Goal: Transaction & Acquisition: Download file/media

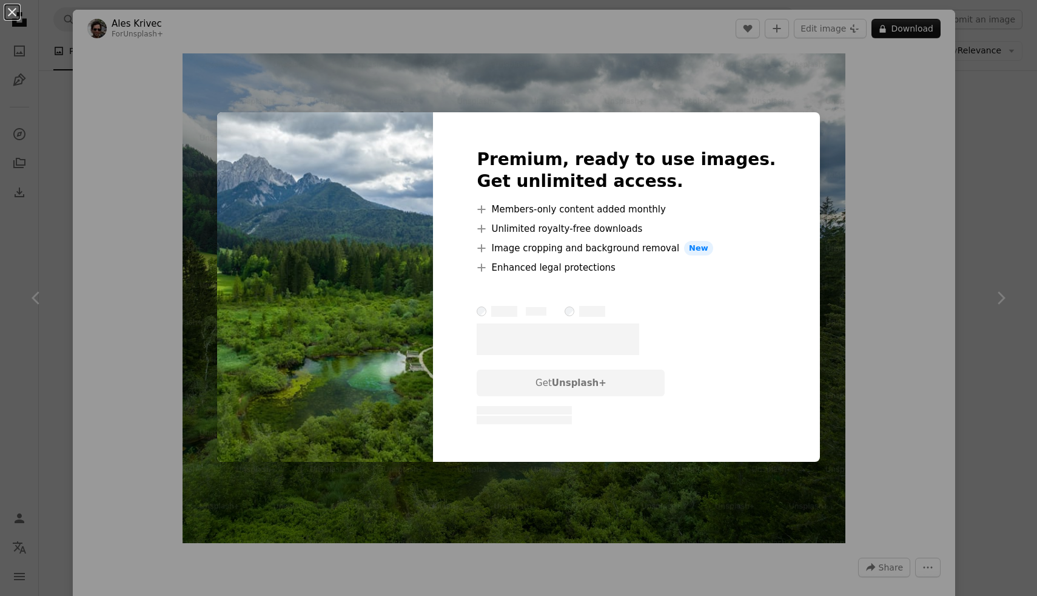
scroll to position [0, 328]
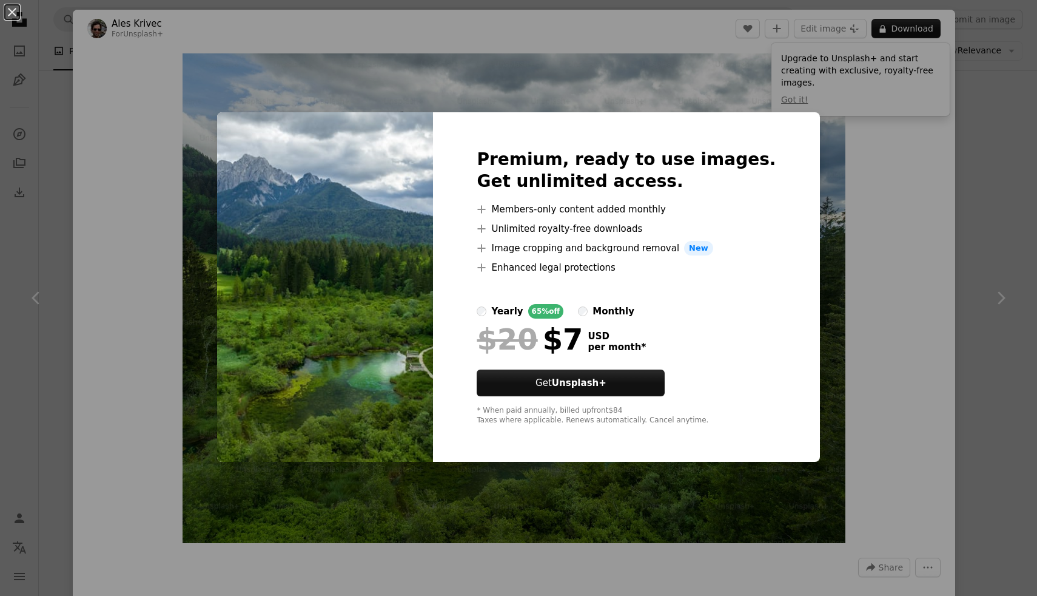
click at [813, 123] on div "An X shape Premium, ready to use images. Get unlimited access. A plus sign Memb…" at bounding box center [518, 298] width 1037 height 596
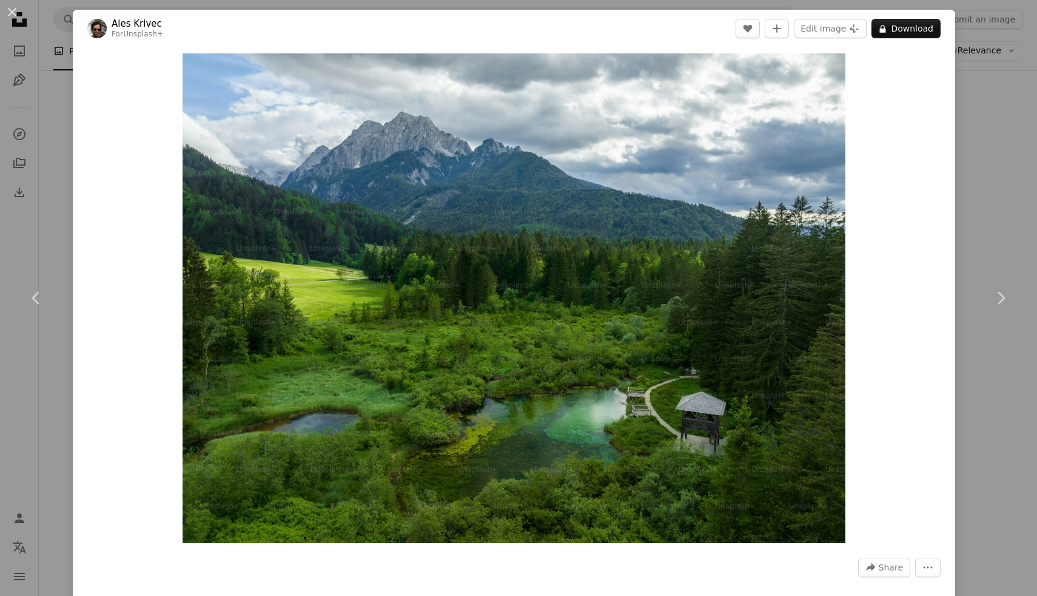
click at [978, 157] on div "An X shape Chevron left Chevron right Ales Krivec For Unsplash+ A heart A plus …" at bounding box center [518, 298] width 1037 height 596
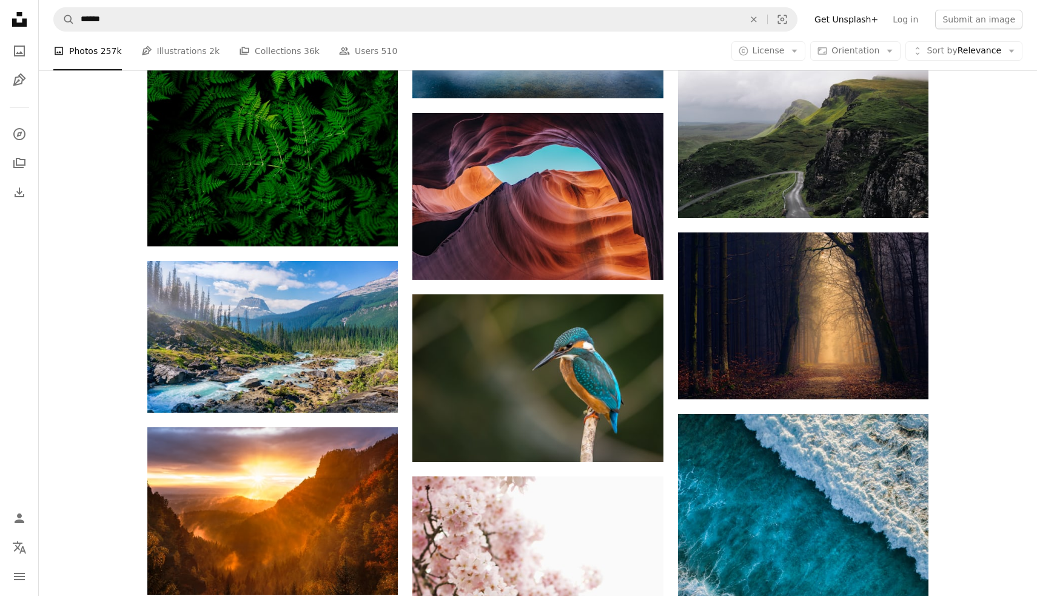
scroll to position [8027, 0]
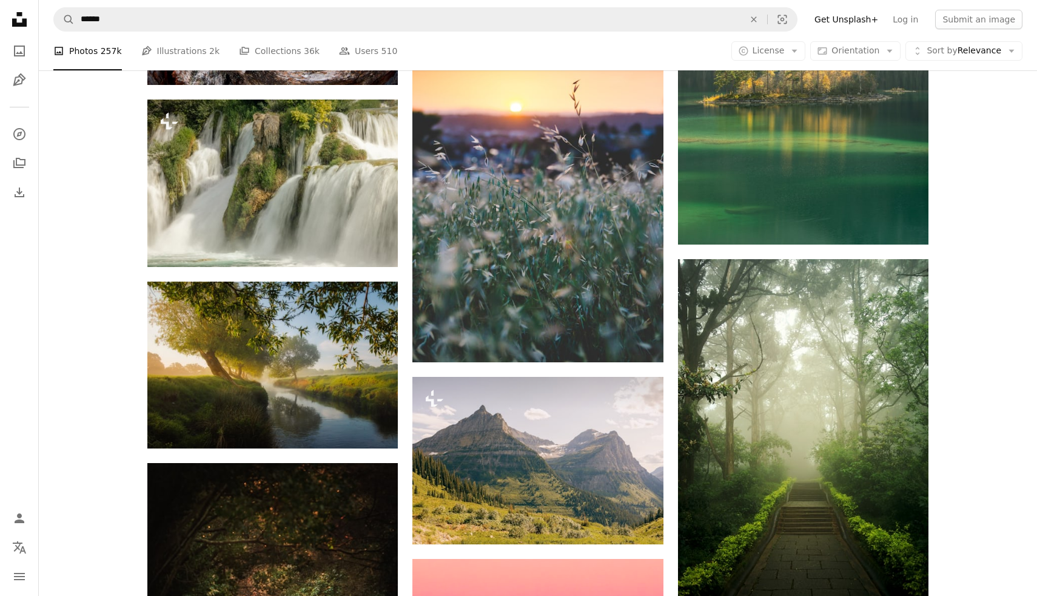
scroll to position [12129, 0]
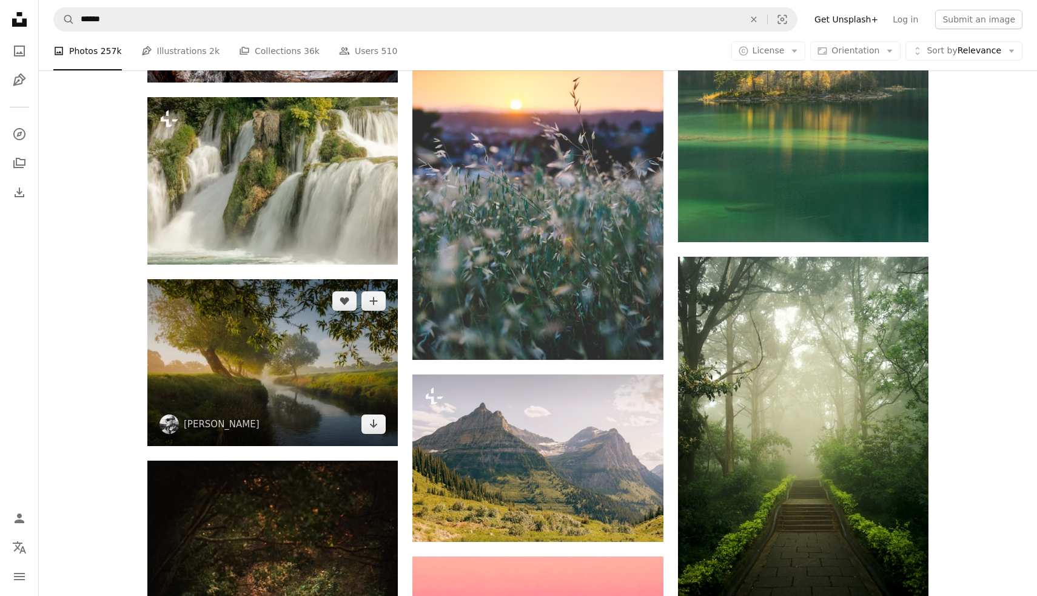
click at [176, 336] on img at bounding box center [272, 362] width 251 height 167
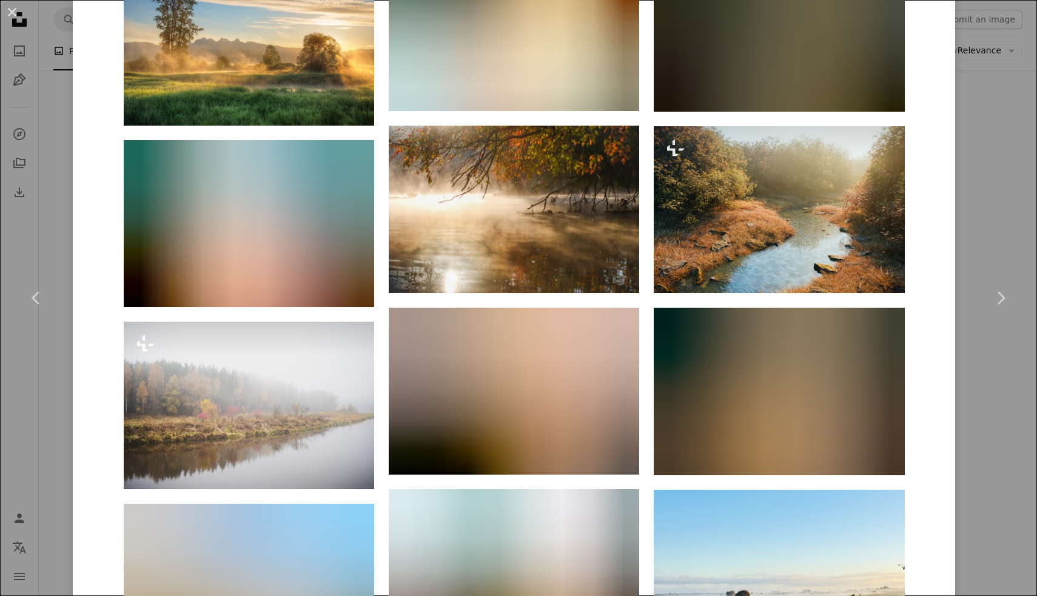
scroll to position [1250, 0]
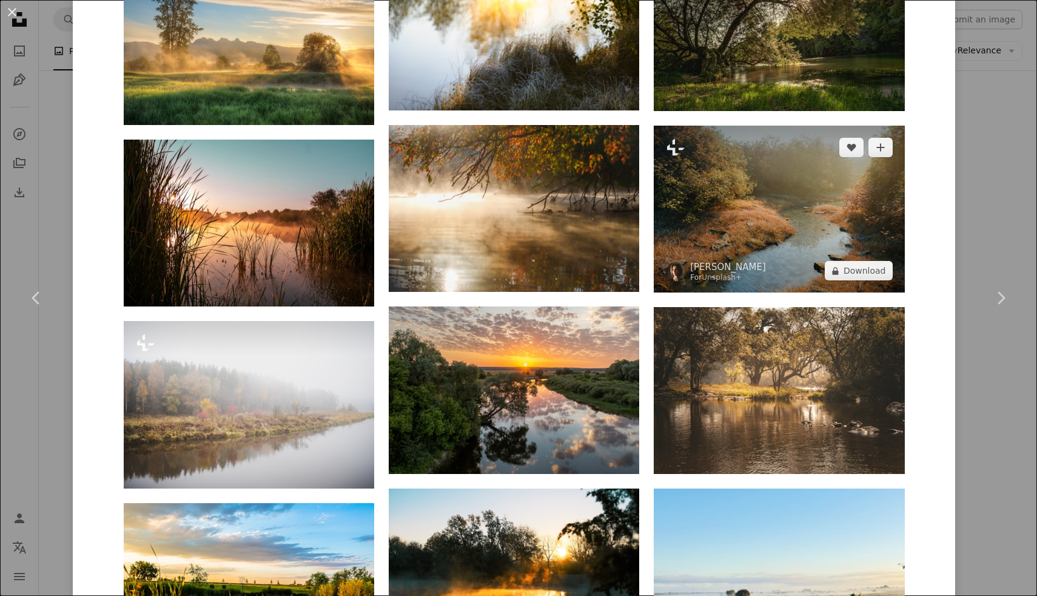
click at [699, 207] on img at bounding box center [779, 209] width 251 height 167
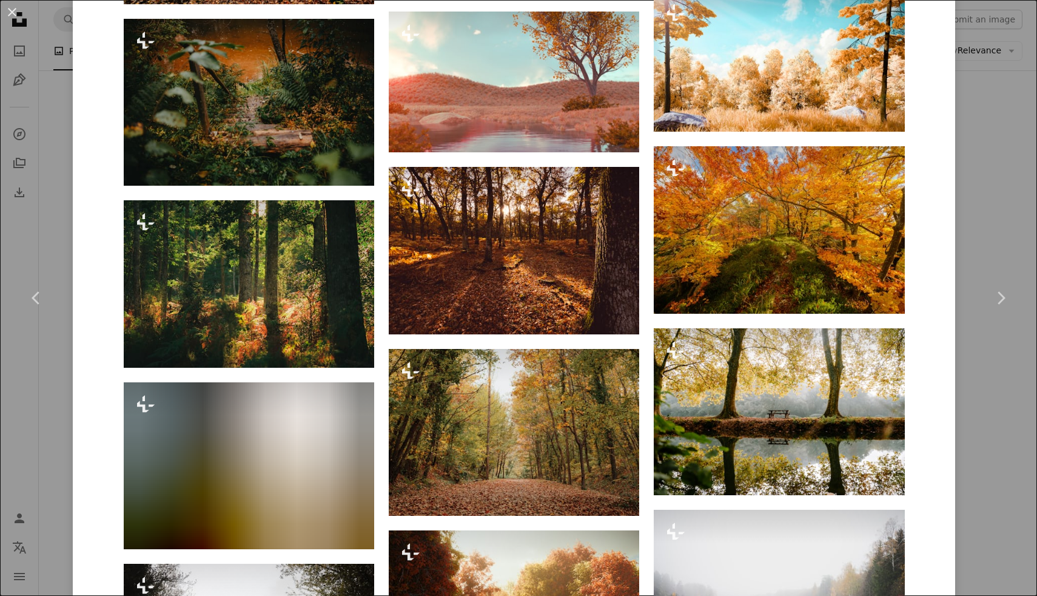
scroll to position [1609, 0]
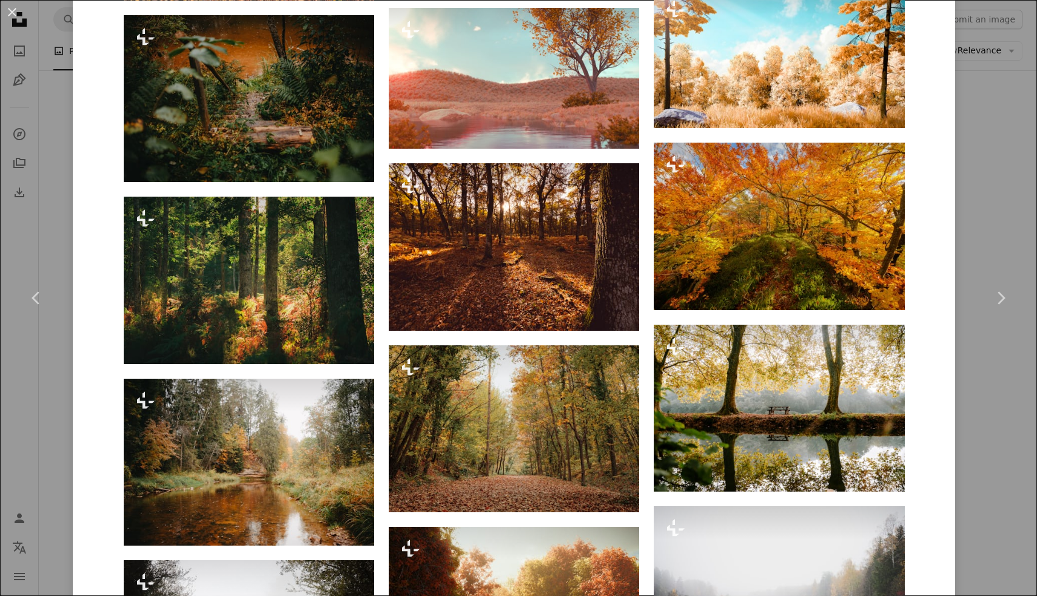
click at [1014, 42] on div "An X shape Chevron left Chevron right [PERSON_NAME] For Unsplash+ A heart A plu…" at bounding box center [518, 298] width 1037 height 596
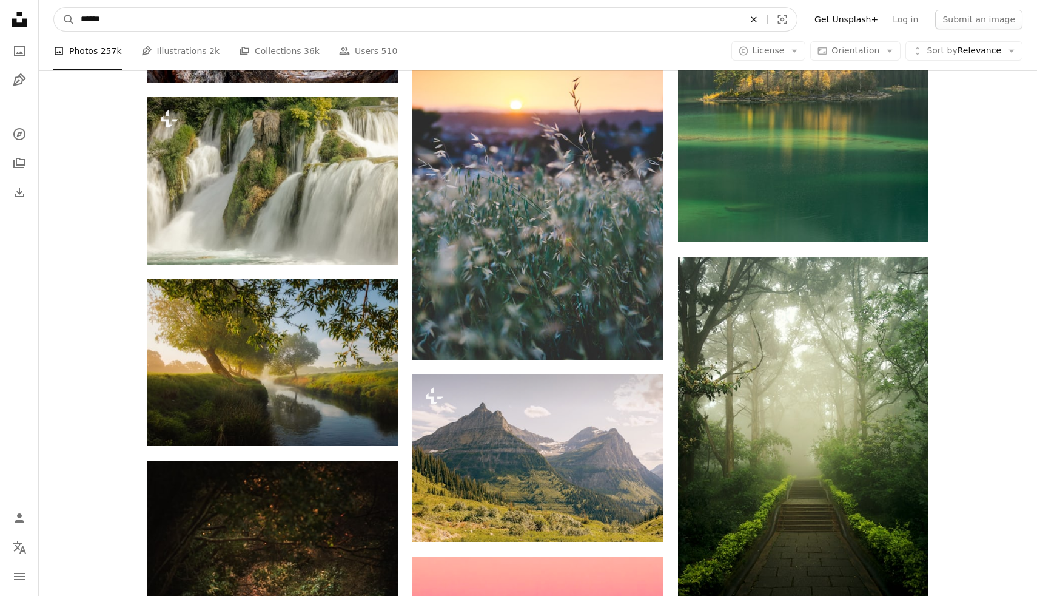
click at [759, 20] on icon "An X shape" at bounding box center [754, 20] width 27 height 10
type input "******"
click button "A magnifying glass" at bounding box center [64, 19] width 21 height 23
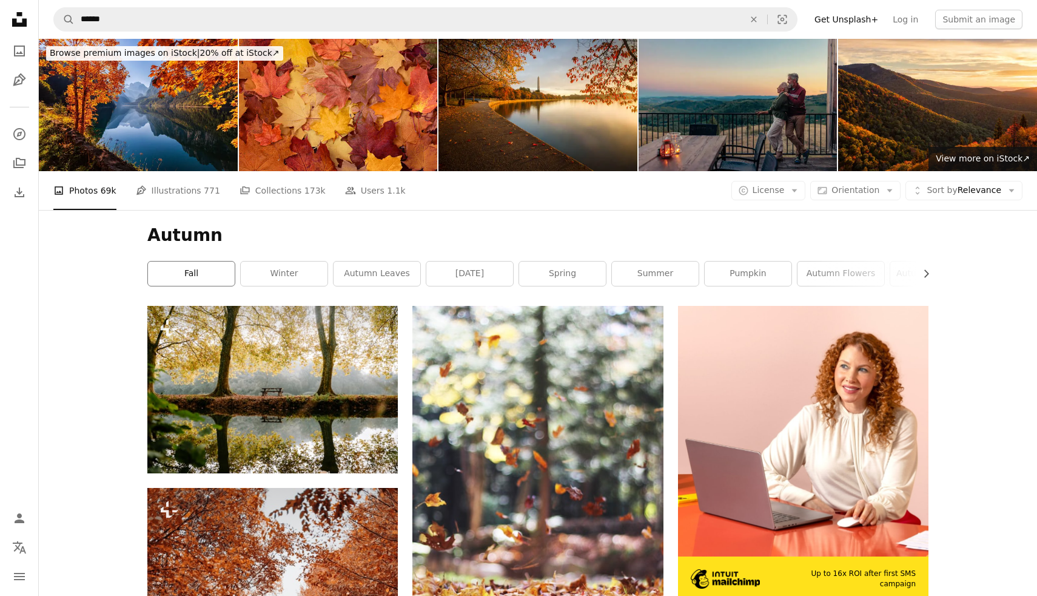
click at [169, 275] on link "fall" at bounding box center [191, 273] width 87 height 24
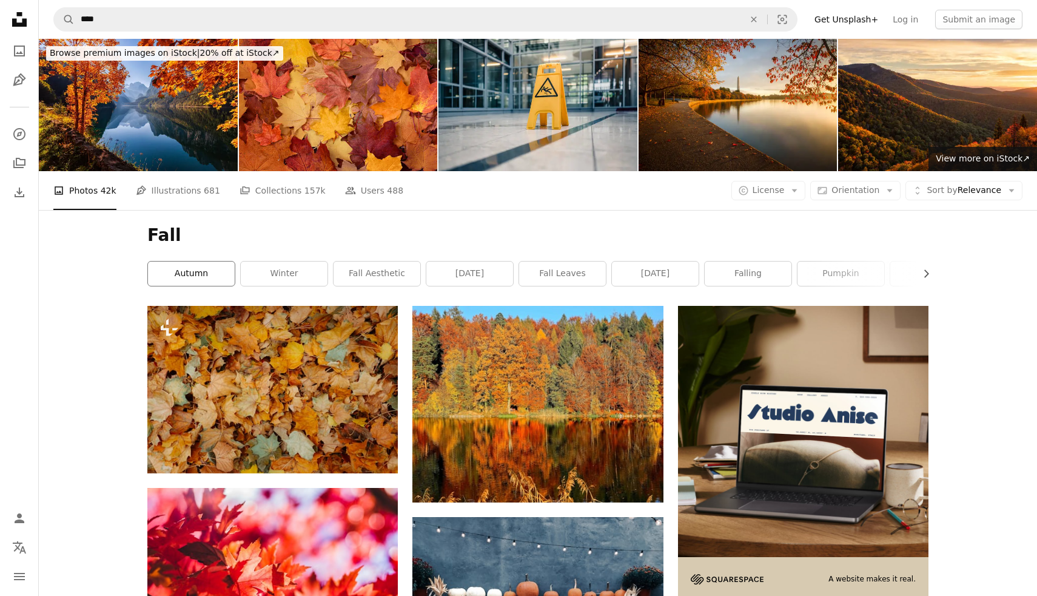
click at [189, 279] on link "autumn" at bounding box center [191, 273] width 87 height 24
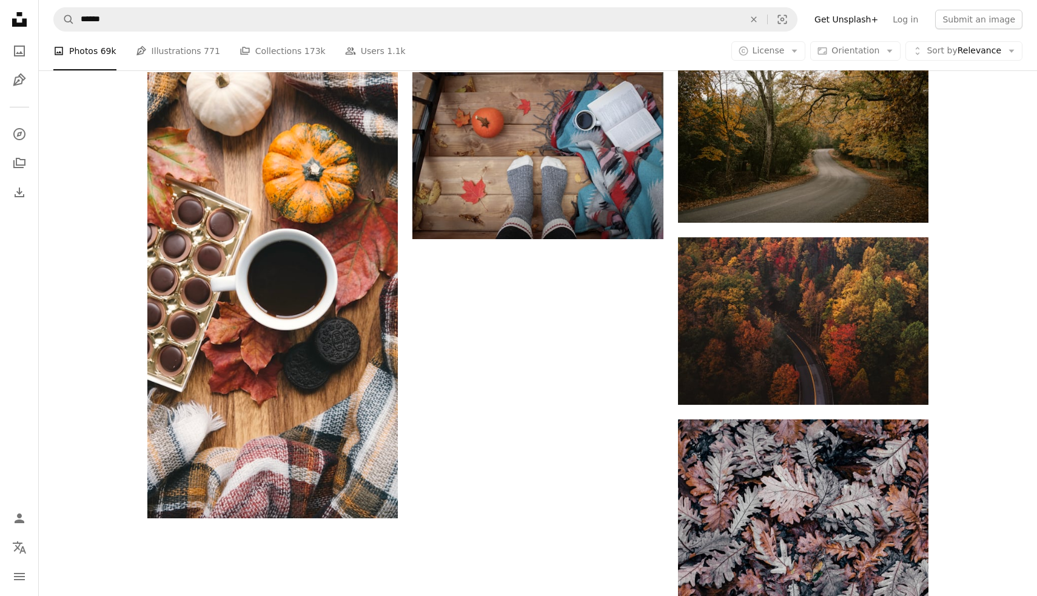
scroll to position [1543, 0]
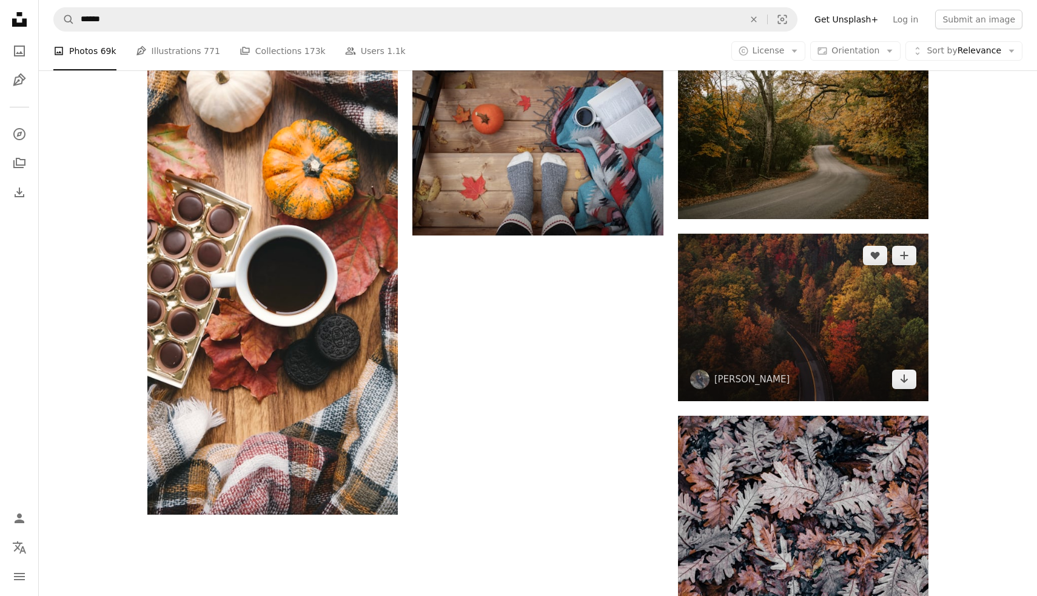
click at [835, 299] on img at bounding box center [803, 317] width 251 height 167
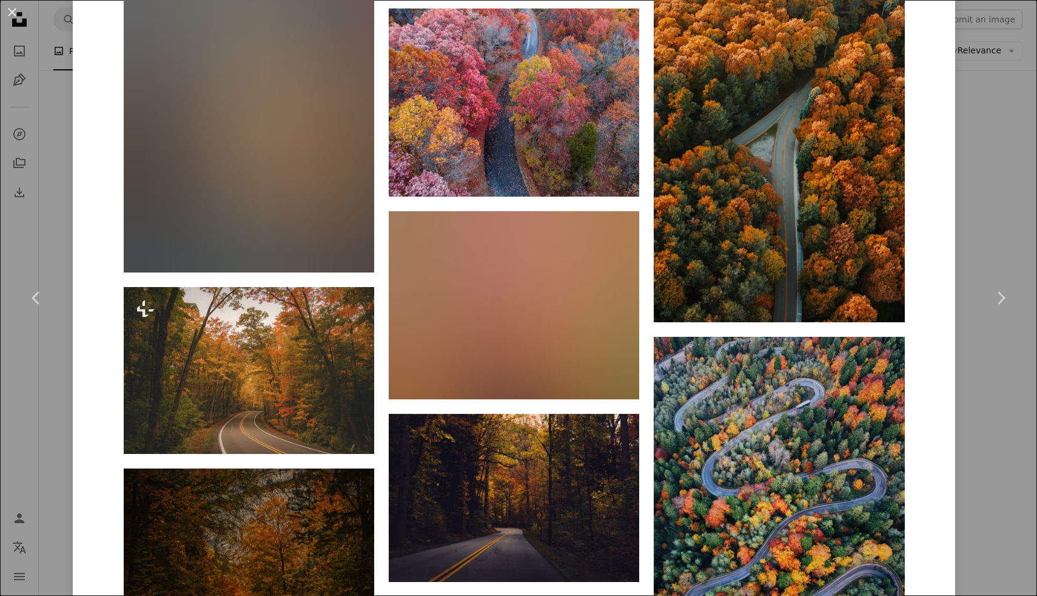
scroll to position [1383, 0]
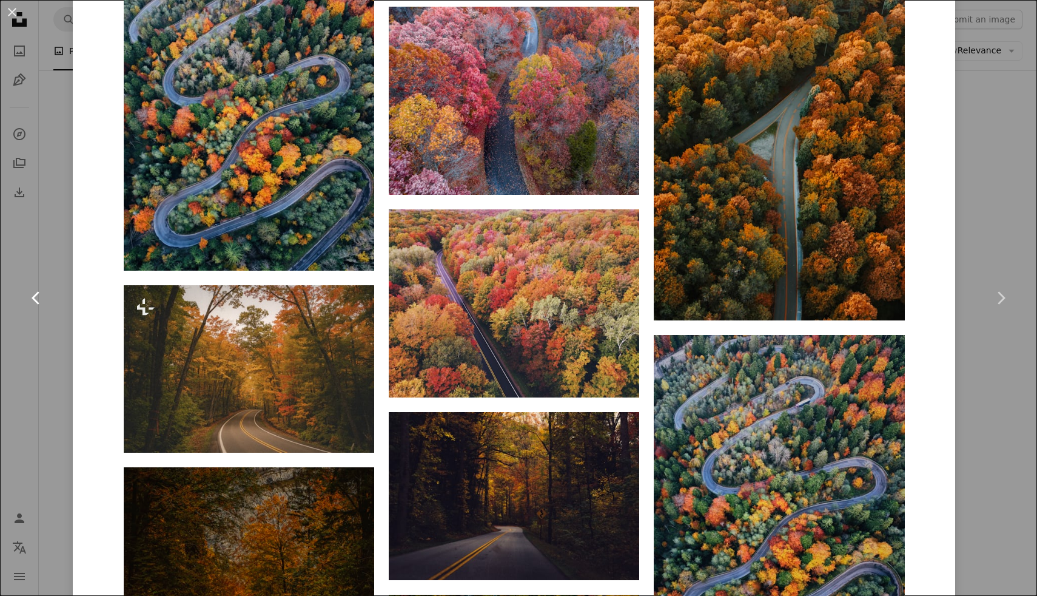
click at [44, 336] on link "Chevron left" at bounding box center [36, 298] width 73 height 116
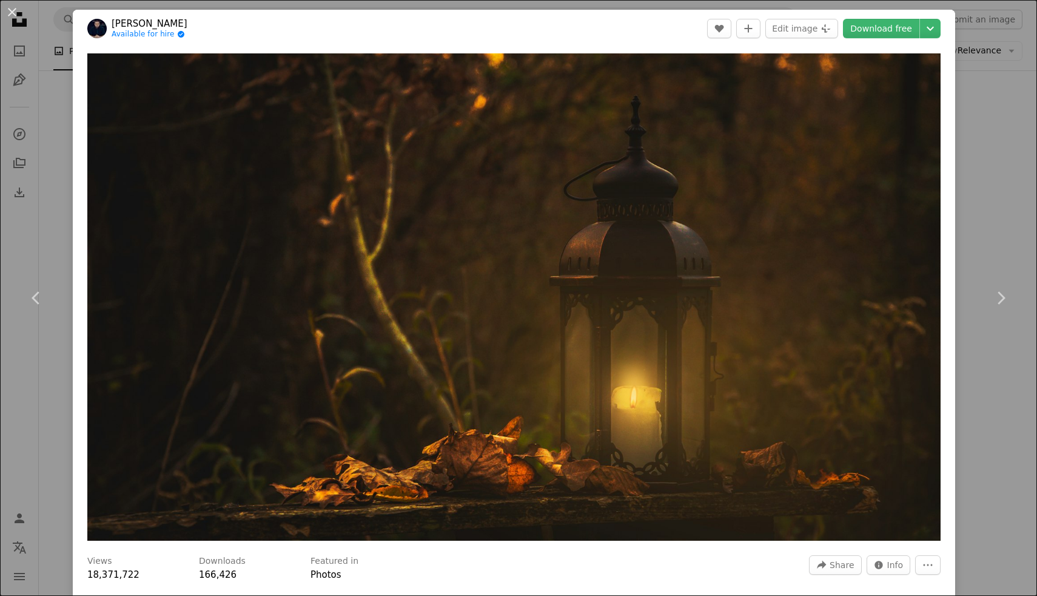
click at [29, 207] on div "An X shape Chevron left Chevron right [PERSON_NAME] Available for hire A checkm…" at bounding box center [518, 298] width 1037 height 596
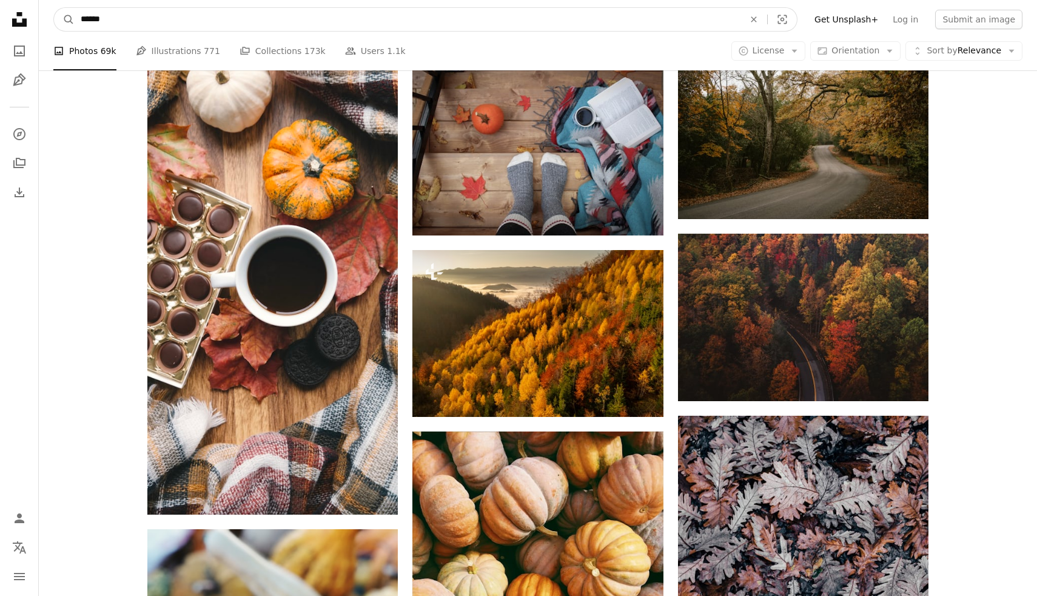
click at [314, 24] on input "******" at bounding box center [408, 19] width 666 height 23
type input "****"
click button "A magnifying glass" at bounding box center [64, 19] width 21 height 23
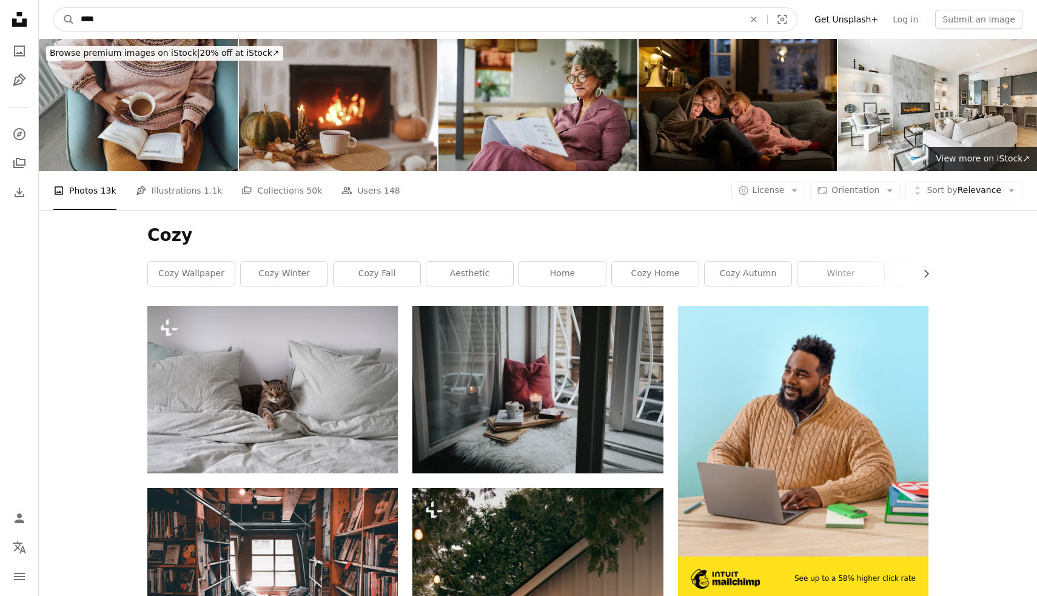
click at [149, 9] on input "****" at bounding box center [408, 19] width 666 height 23
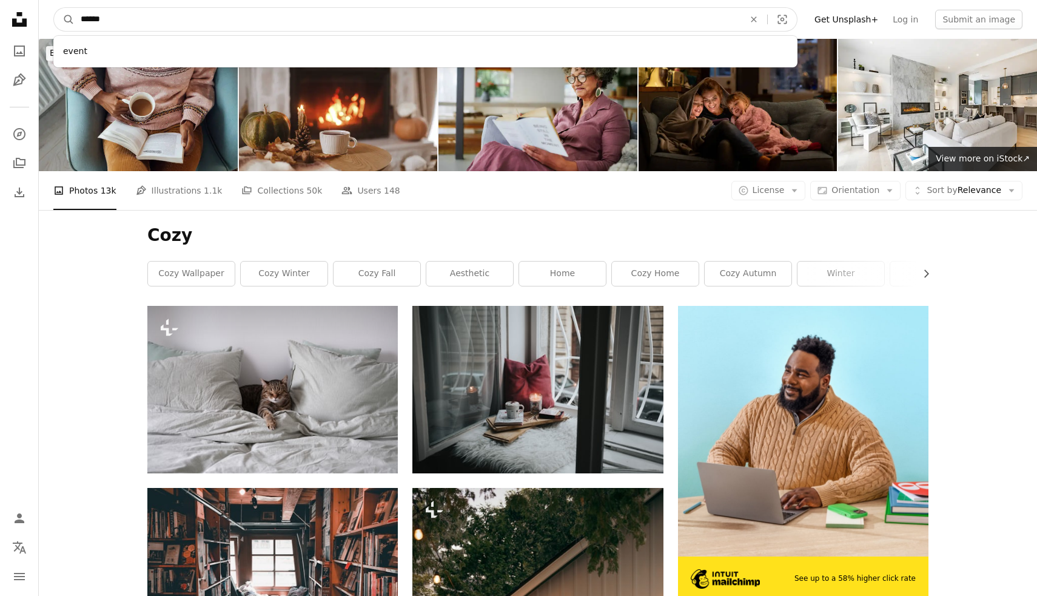
type input "*******"
click button "A magnifying glass" at bounding box center [64, 19] width 21 height 23
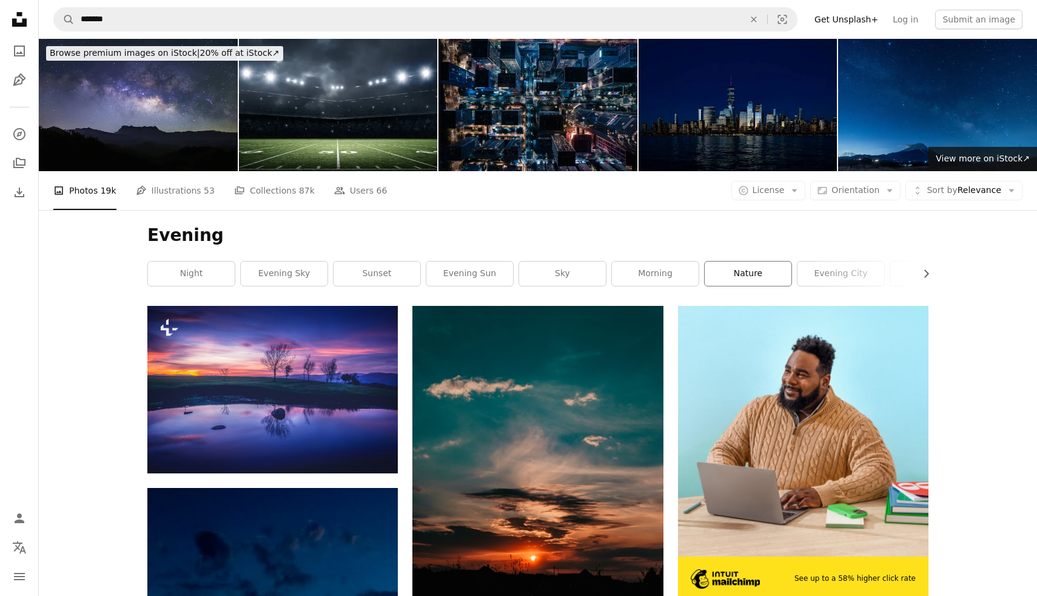
click at [744, 278] on link "nature" at bounding box center [748, 273] width 87 height 24
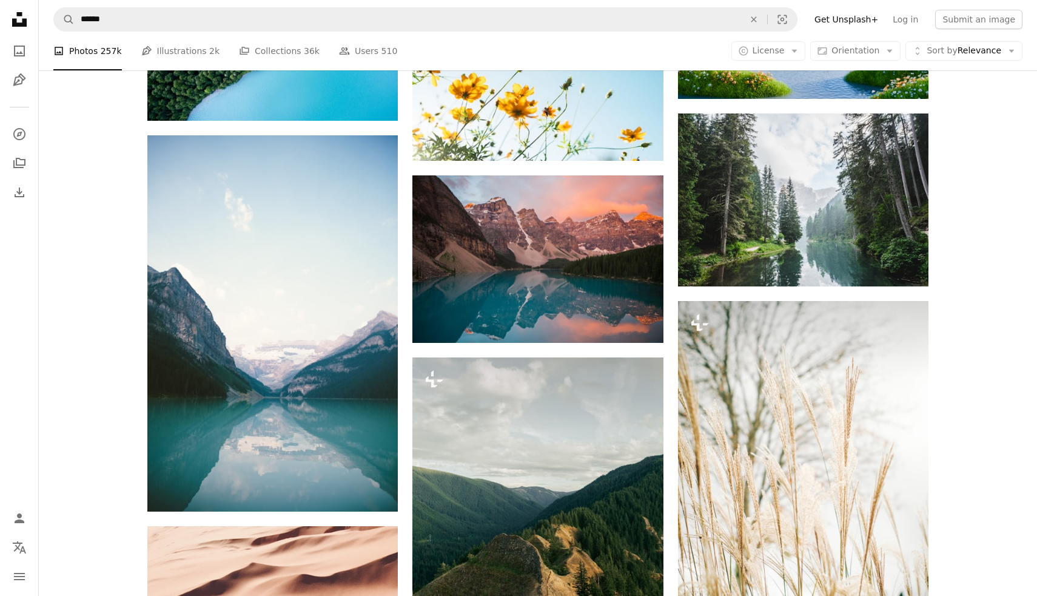
scroll to position [6455, 0]
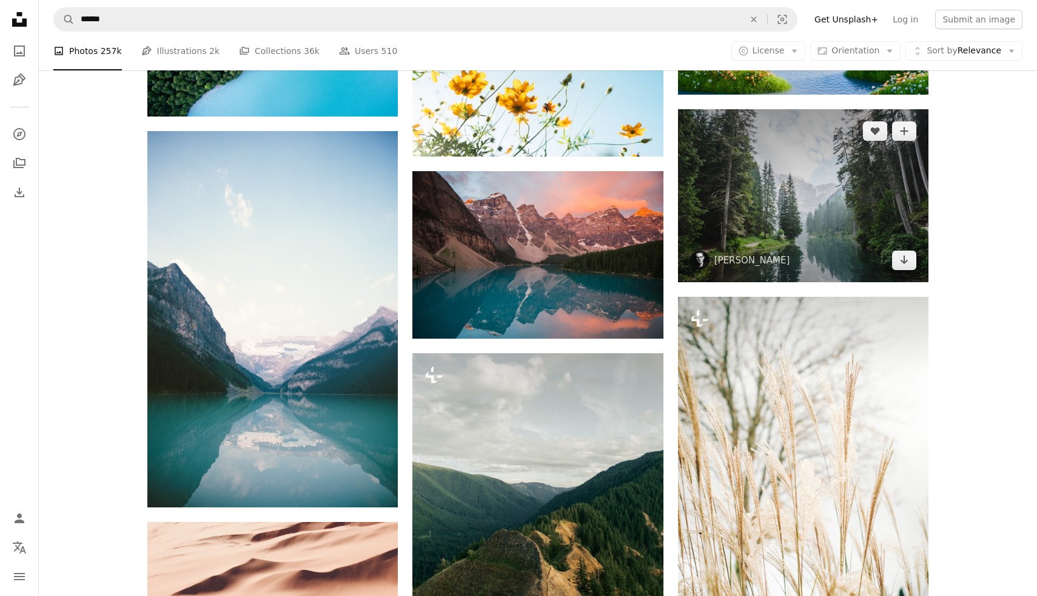
click at [851, 212] on img at bounding box center [803, 195] width 251 height 173
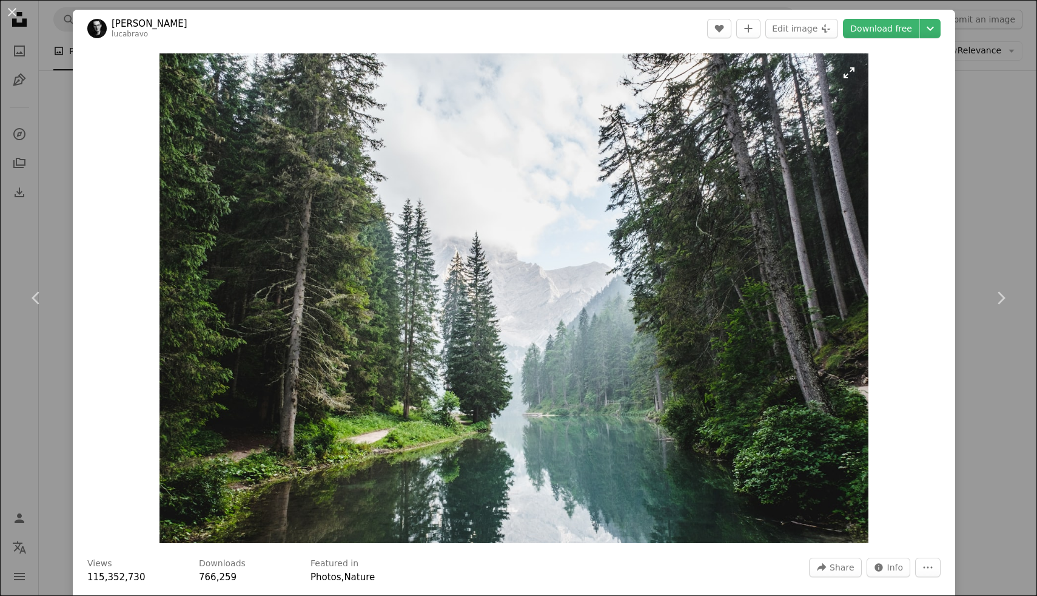
click at [698, 290] on img "Zoom in on this image" at bounding box center [514, 298] width 709 height 490
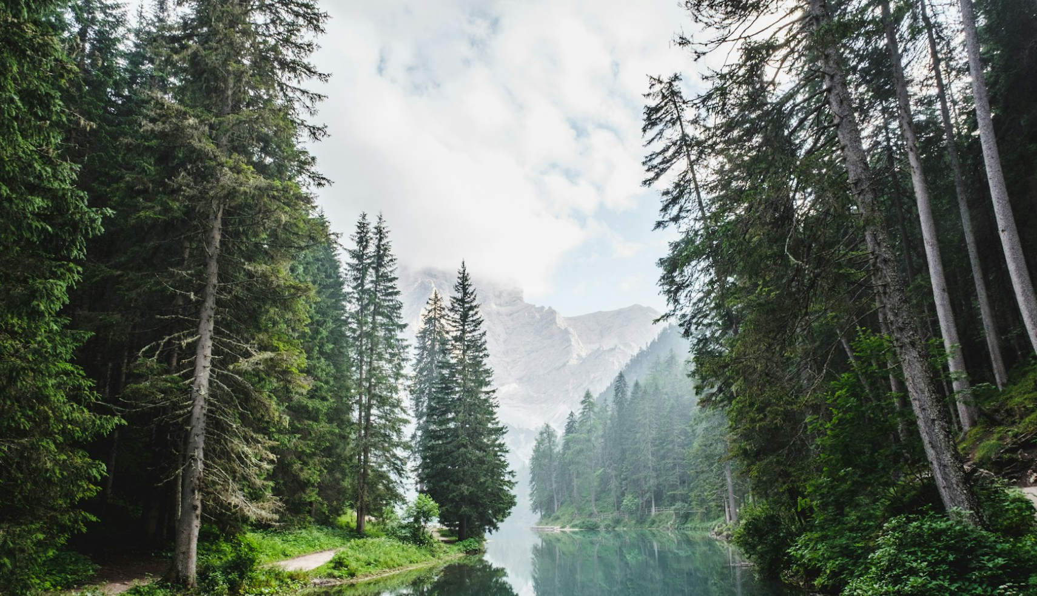
scroll to position [61, 0]
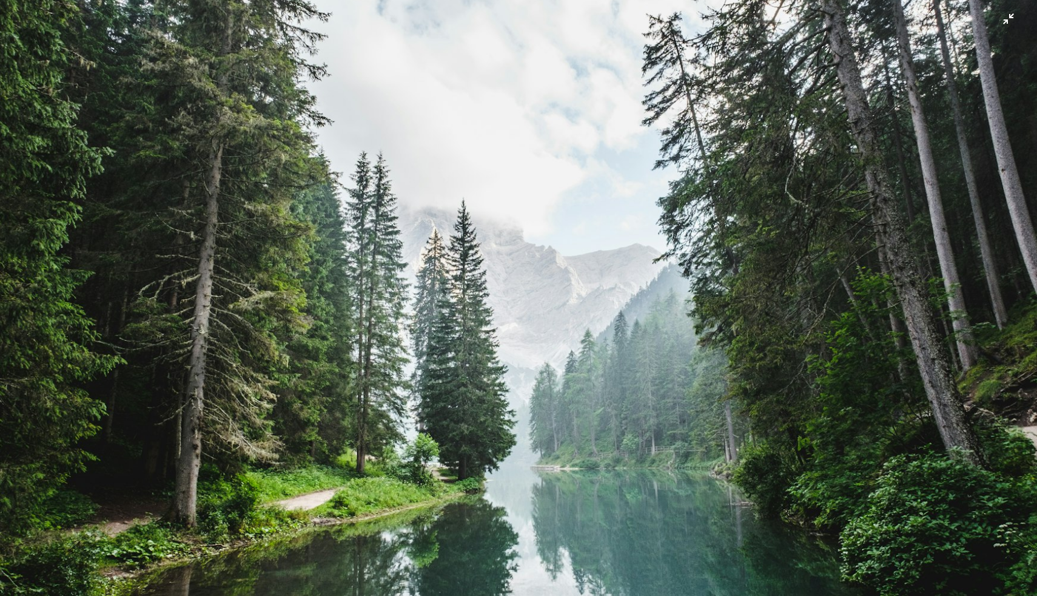
click at [658, 287] on img "Zoom out on this image" at bounding box center [518, 297] width 1039 height 717
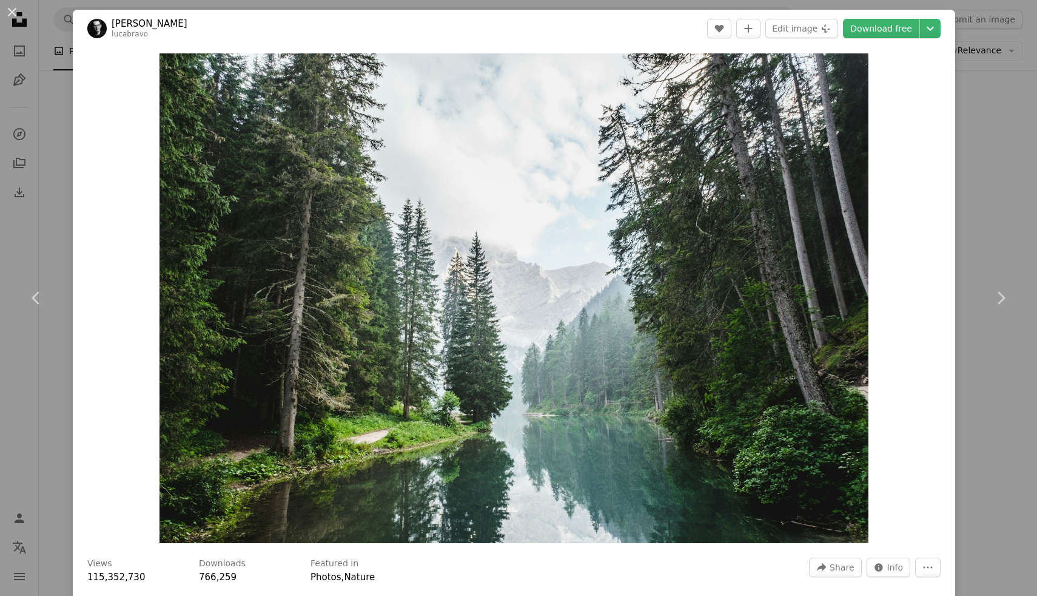
click at [1005, 96] on div "An X shape Chevron left Chevron right [PERSON_NAME] lucabravo A heart A plus si…" at bounding box center [518, 298] width 1037 height 596
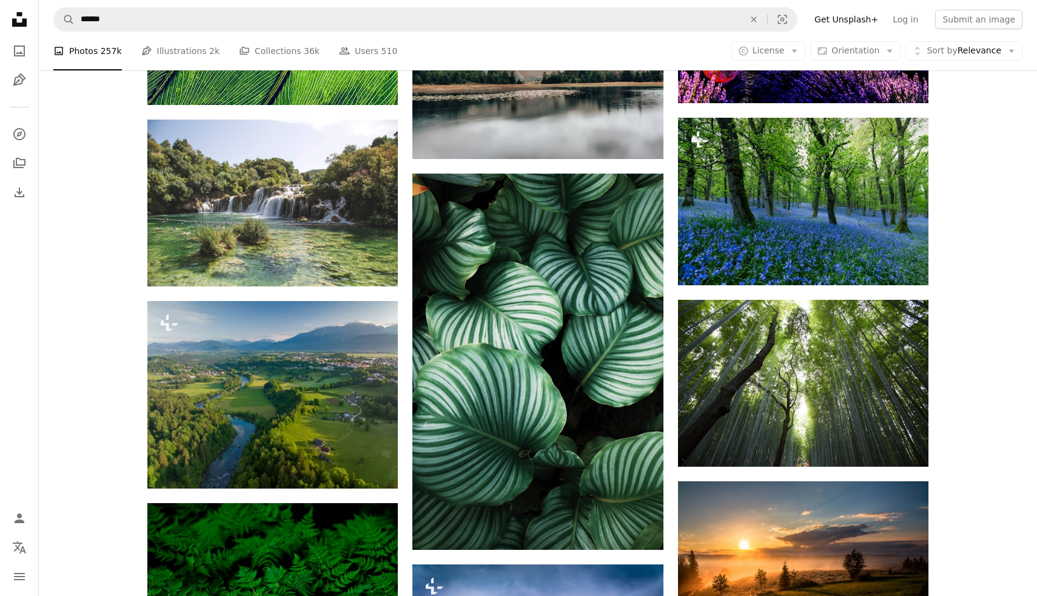
scroll to position [7415, 0]
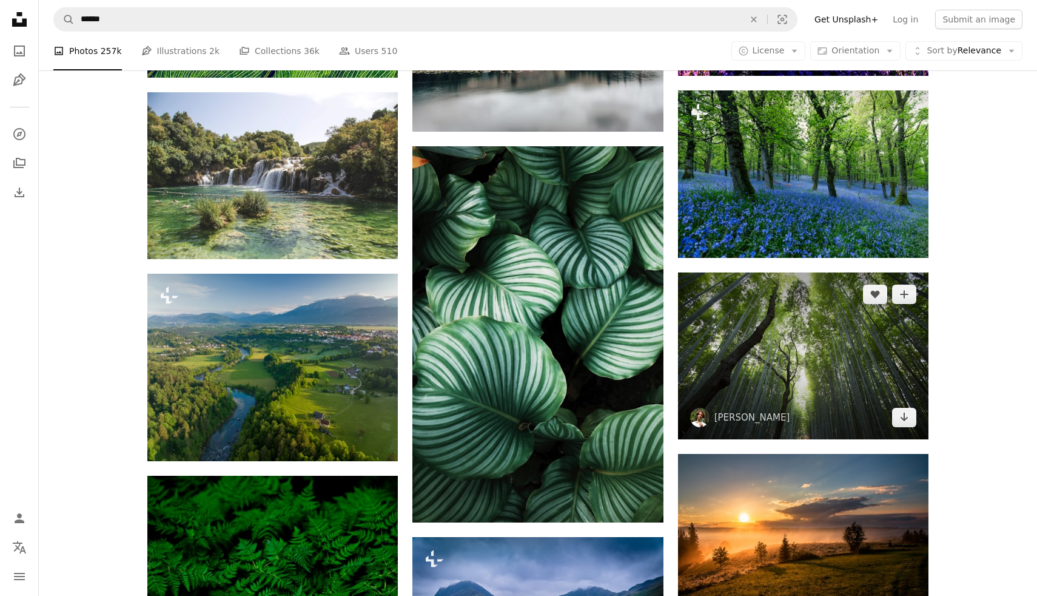
click at [759, 346] on img at bounding box center [803, 355] width 251 height 167
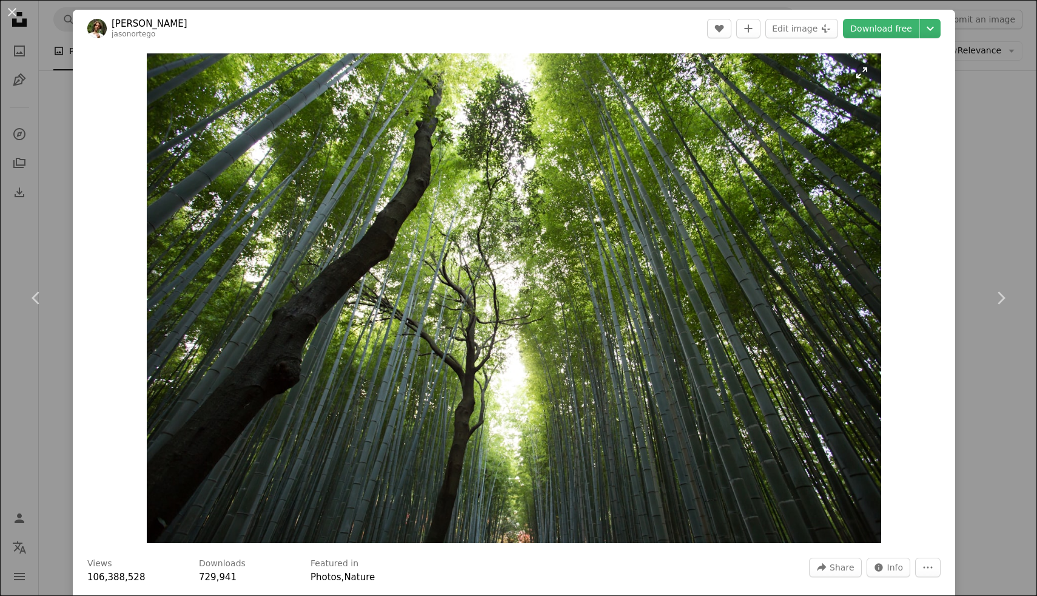
click at [516, 300] on img "Zoom in on this image" at bounding box center [514, 298] width 735 height 490
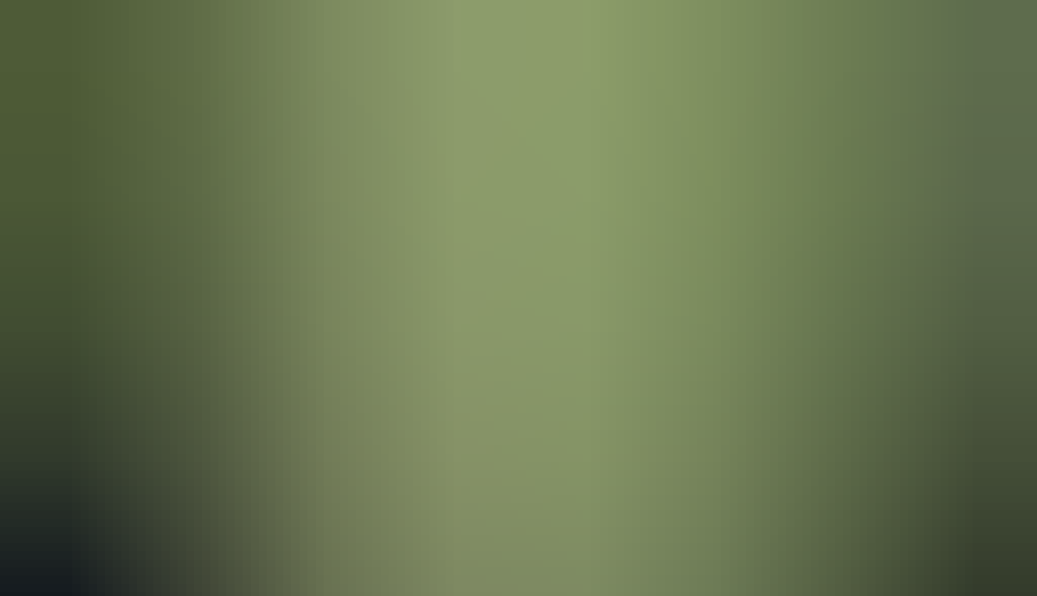
scroll to position [48, 0]
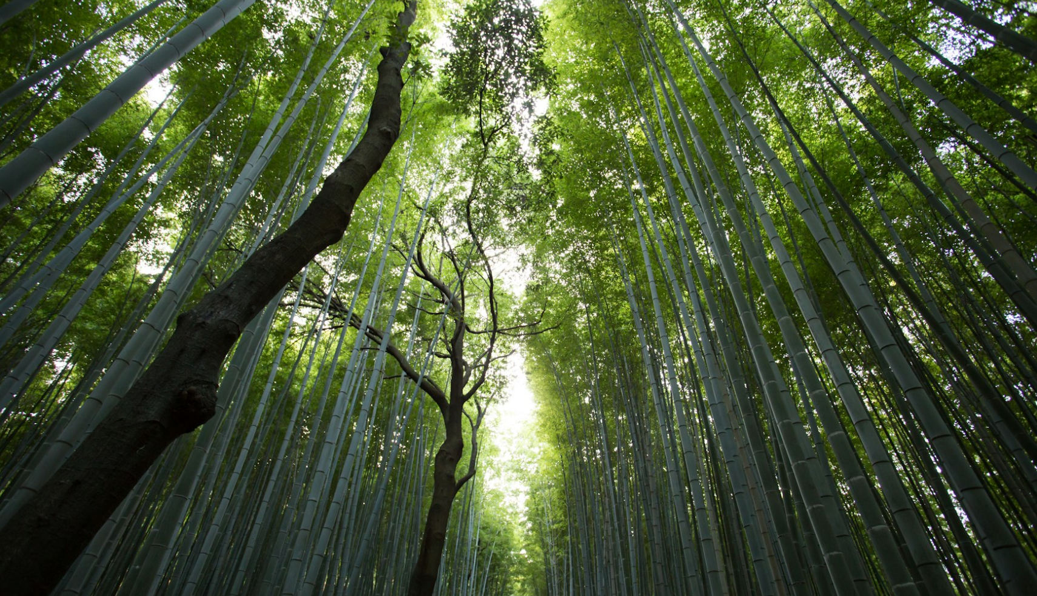
click at [516, 300] on img "Zoom out on this image" at bounding box center [518, 297] width 1039 height 692
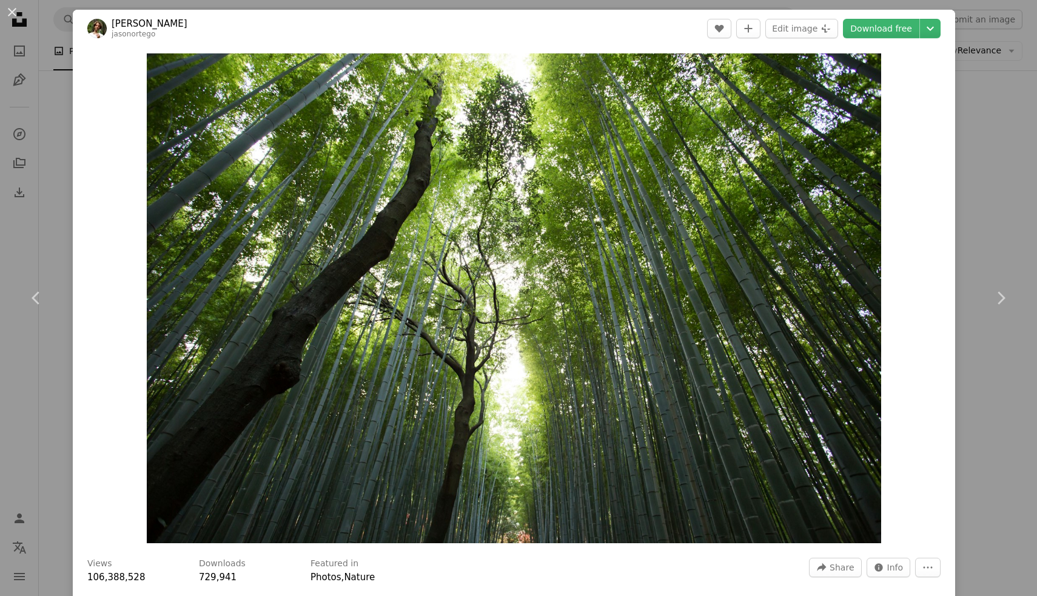
click at [978, 225] on div "An X shape Chevron left Chevron right [PERSON_NAME] jasonortego A heart A plus …" at bounding box center [518, 298] width 1037 height 596
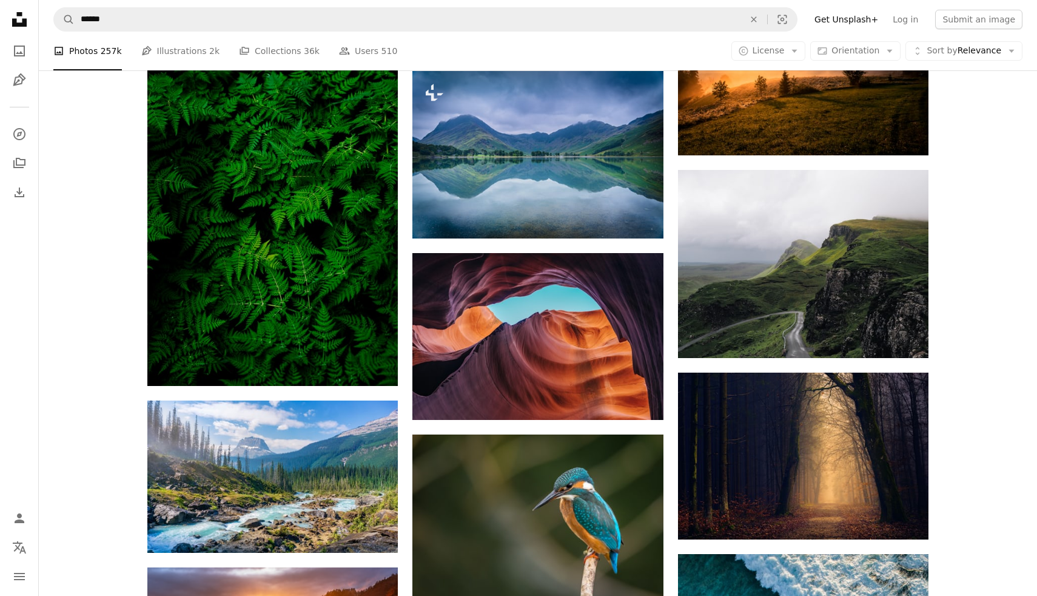
scroll to position [7884, 0]
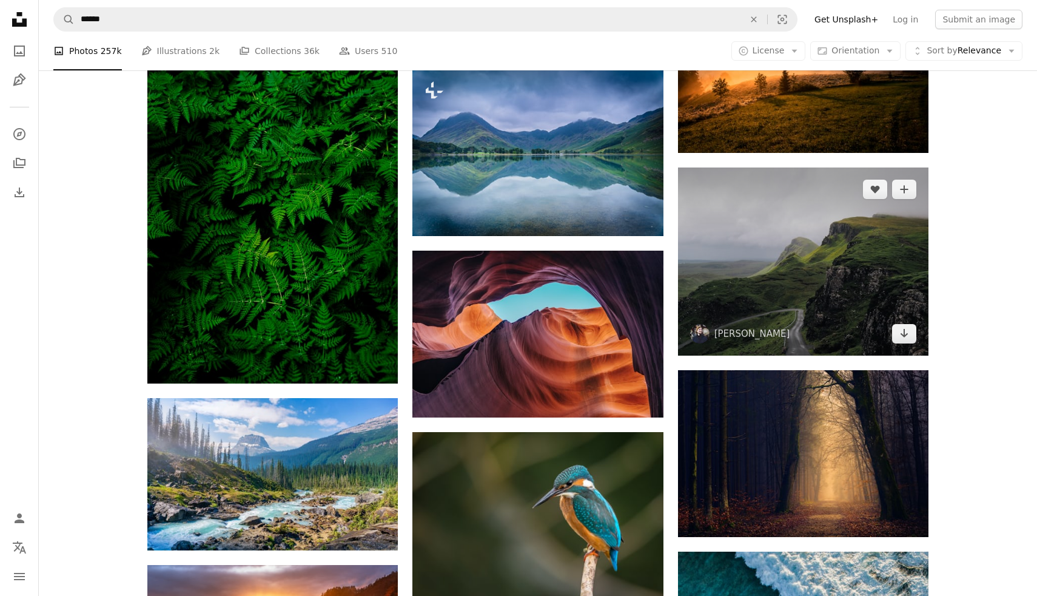
click at [900, 260] on img at bounding box center [803, 261] width 251 height 188
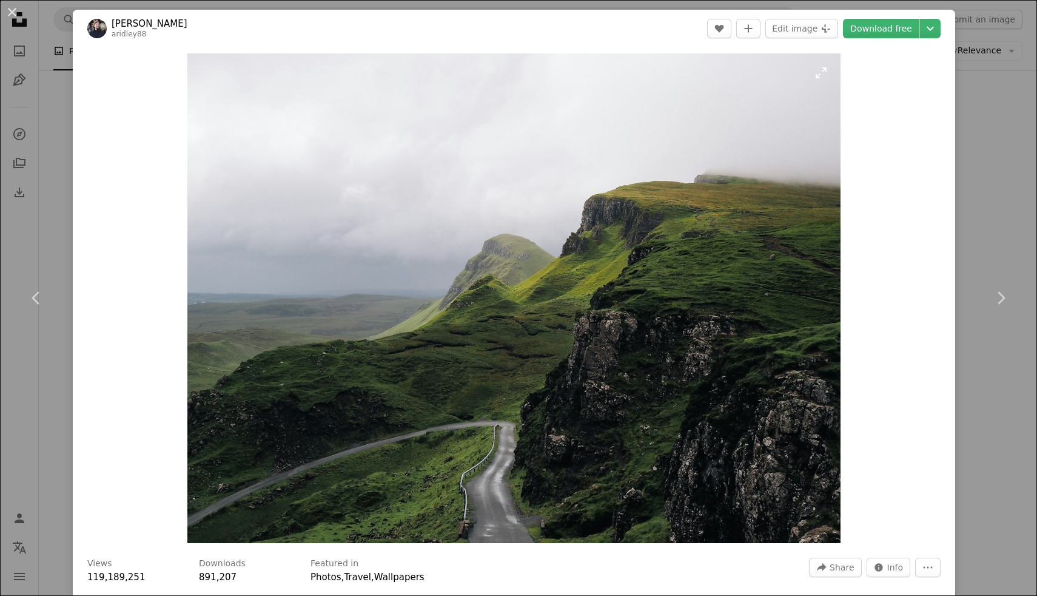
click at [574, 266] on img "Zoom in on this image" at bounding box center [513, 298] width 653 height 490
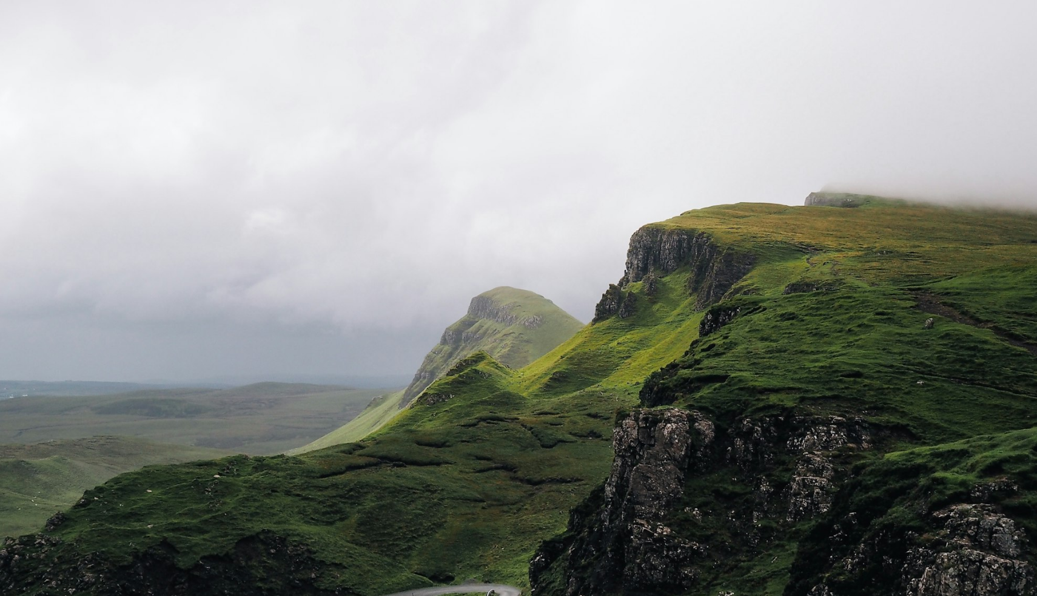
scroll to position [92, 0]
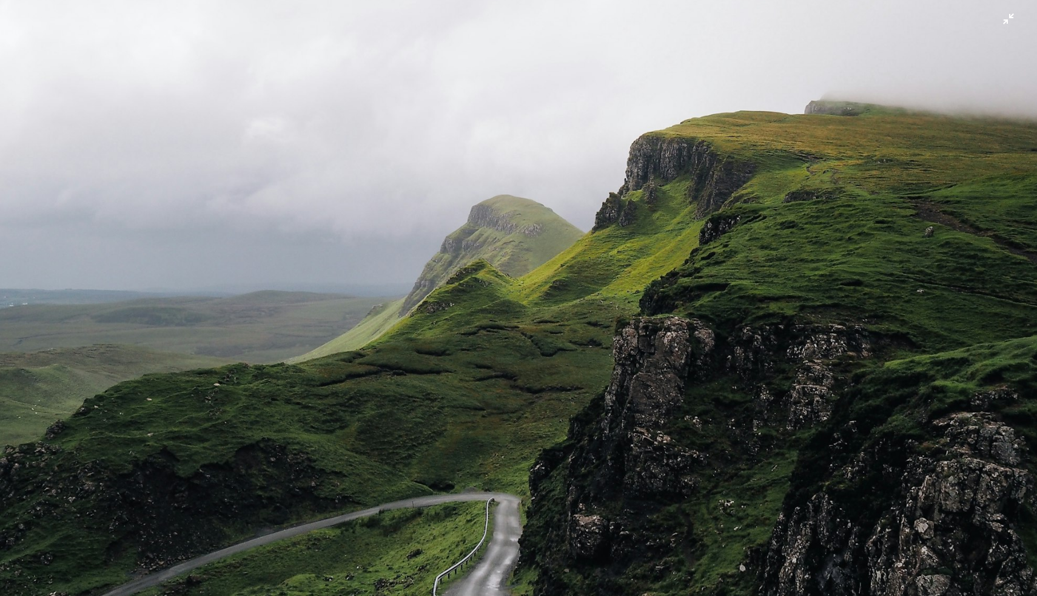
click at [979, 311] on img "Zoom out on this image" at bounding box center [518, 297] width 1039 height 779
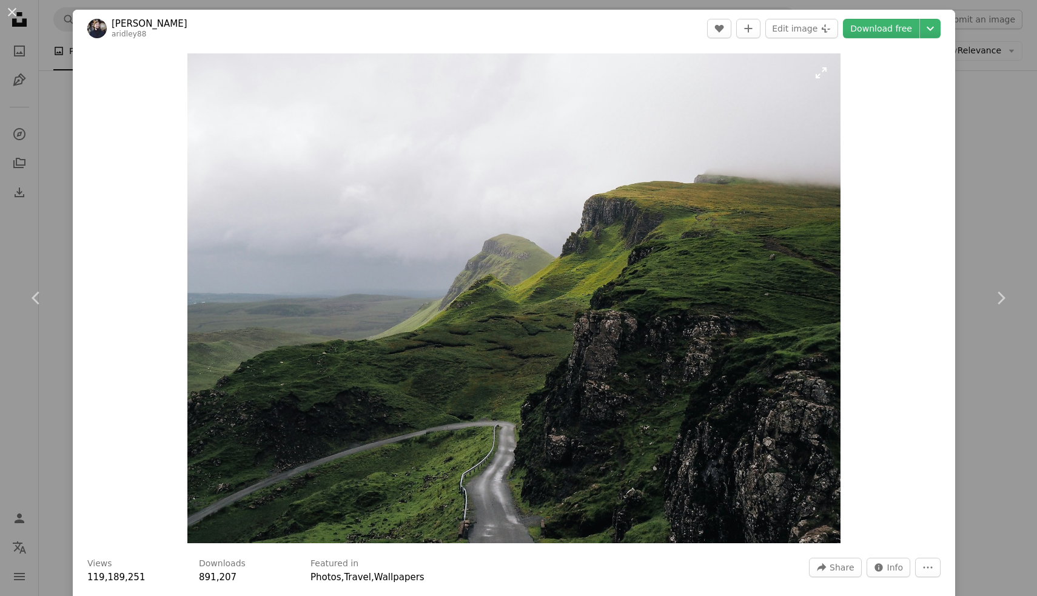
click at [643, 297] on img "Zoom in on this image" at bounding box center [513, 298] width 653 height 490
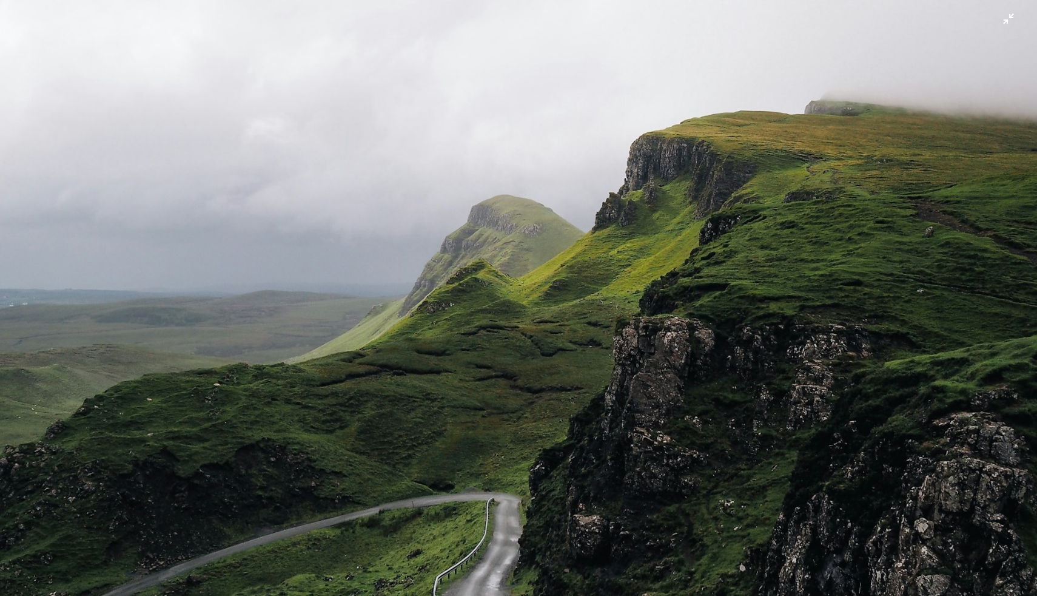
click at [1037, 258] on img "Zoom out on this image" at bounding box center [518, 297] width 1039 height 779
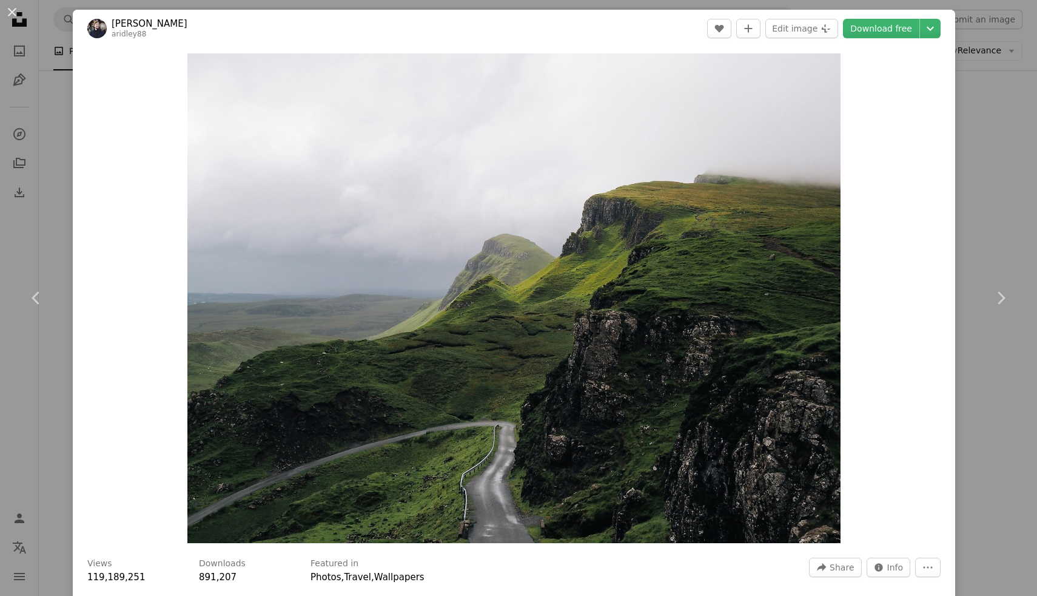
click at [1037, 258] on link "Chevron right" at bounding box center [1001, 298] width 73 height 116
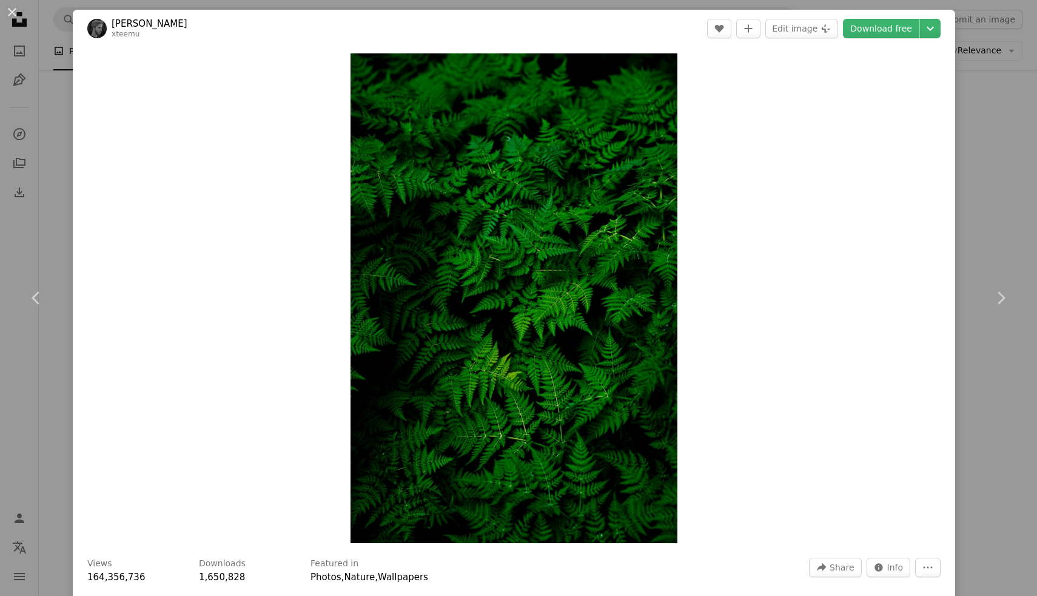
click at [1032, 199] on div "An X shape Chevron left Chevron right [PERSON_NAME] xteemu A heart A plus sign …" at bounding box center [518, 298] width 1037 height 596
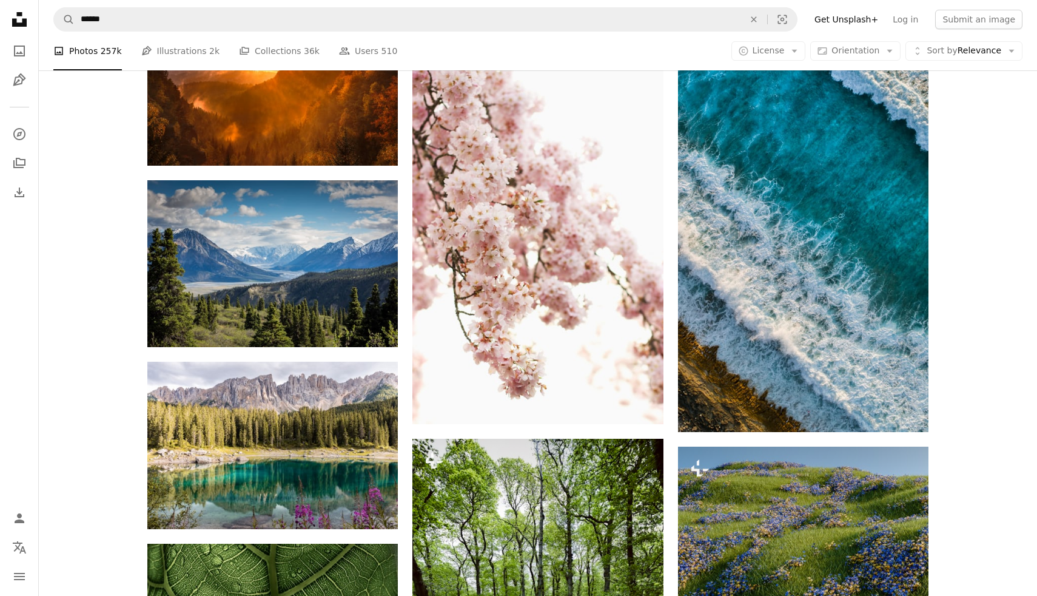
scroll to position [8451, 0]
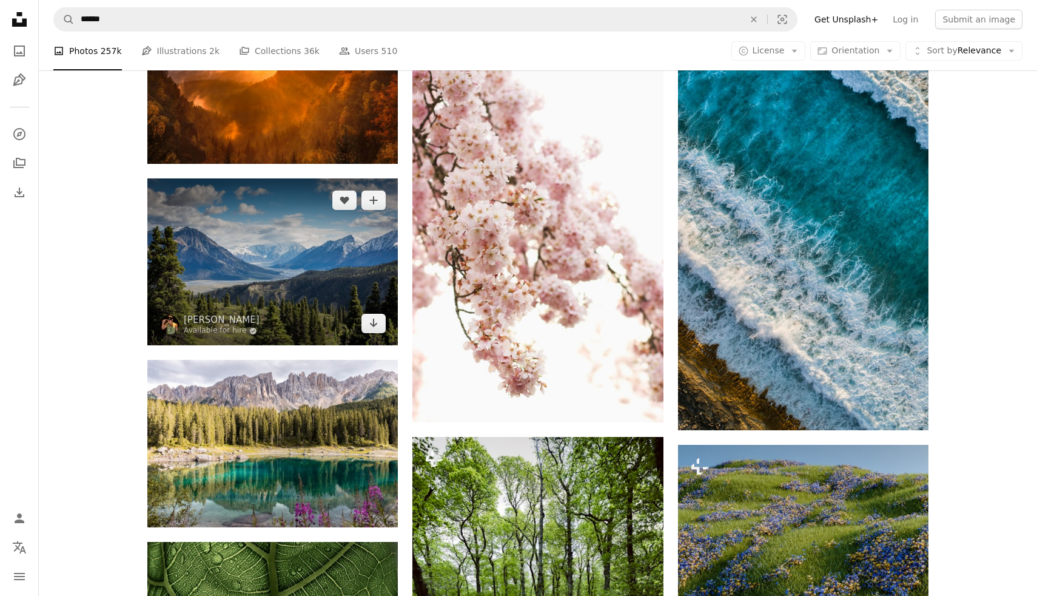
click at [195, 260] on img at bounding box center [272, 261] width 251 height 167
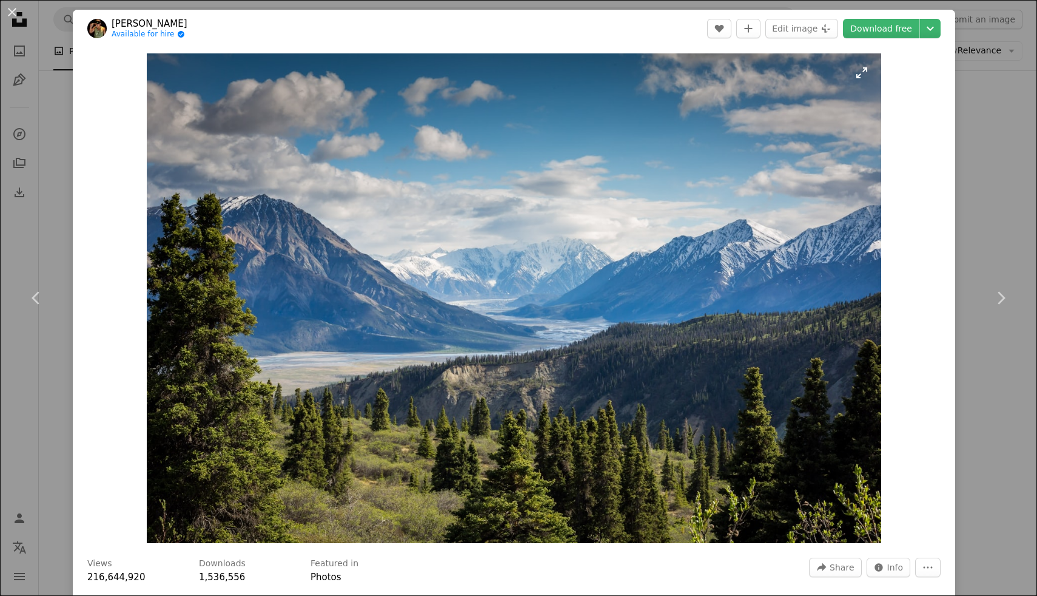
click at [456, 299] on img "Zoom in on this image" at bounding box center [514, 298] width 735 height 490
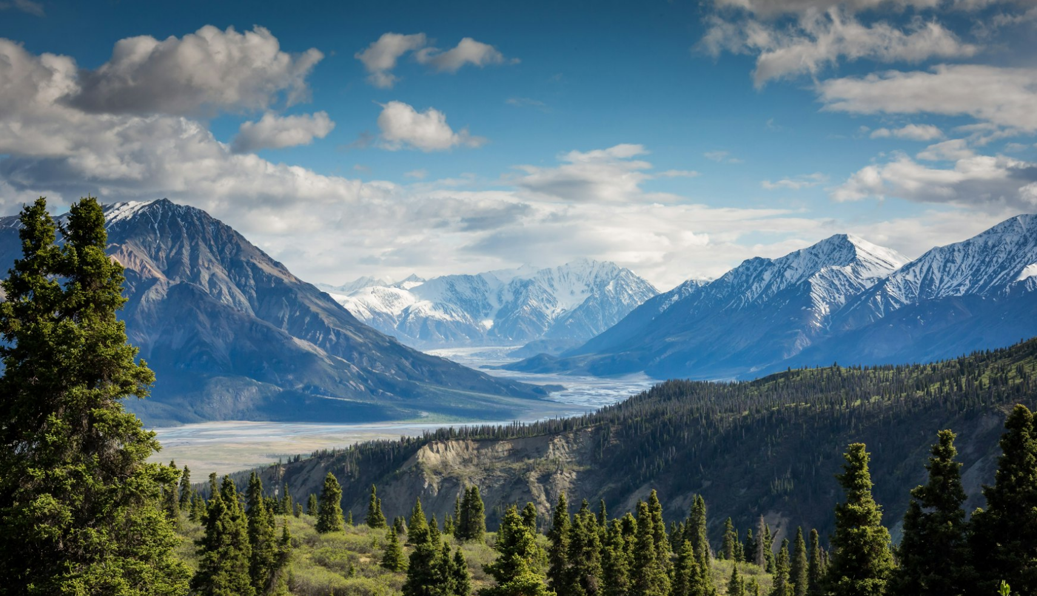
scroll to position [48, 0]
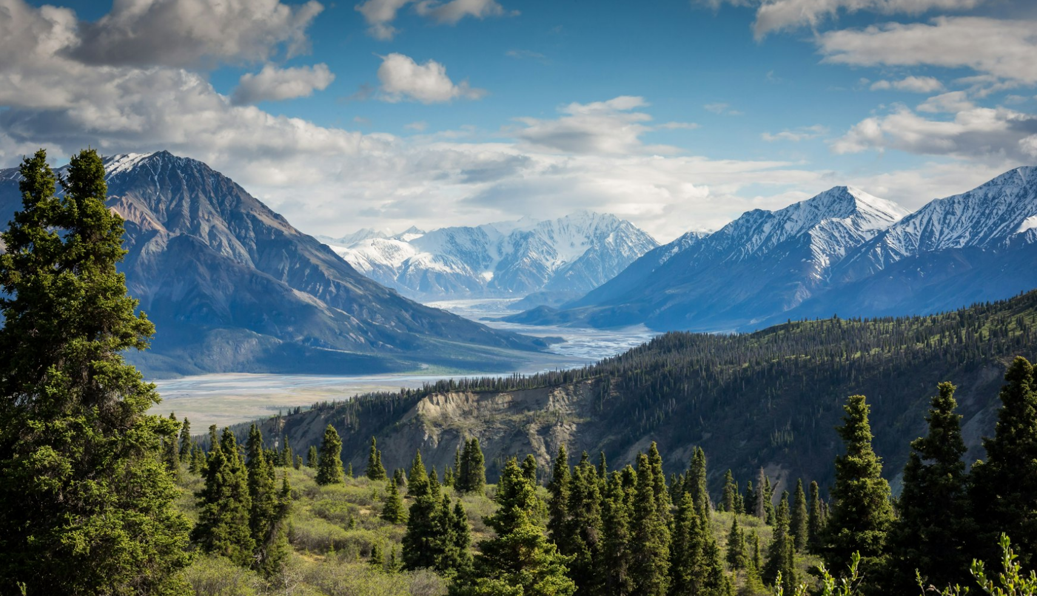
click at [456, 299] on img "Zoom out on this image" at bounding box center [518, 297] width 1039 height 692
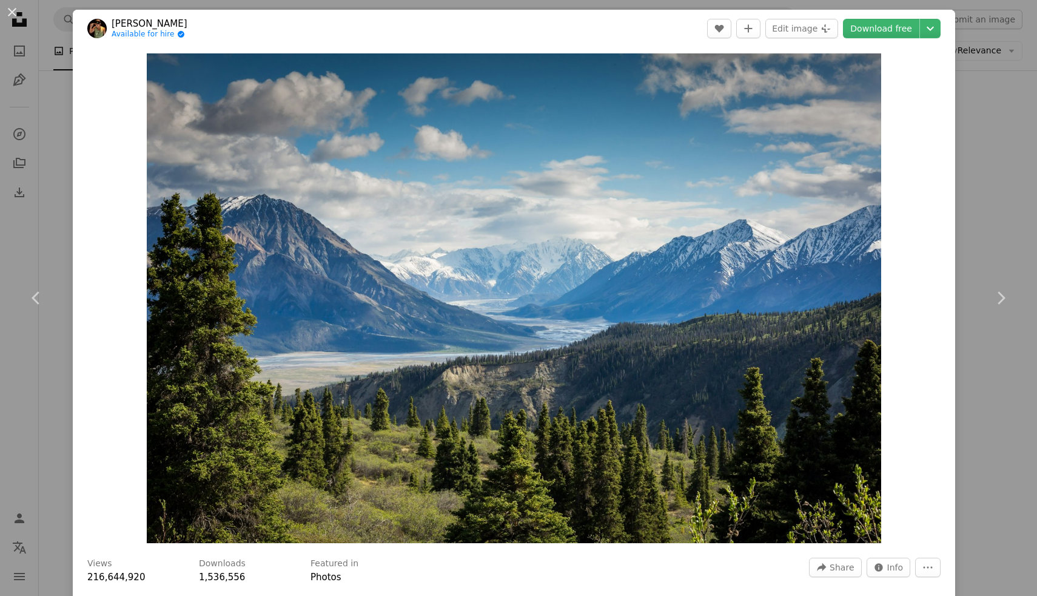
click at [41, 163] on div "An X shape Chevron left Chevron right [PERSON_NAME] Available for hire A checkm…" at bounding box center [518, 298] width 1037 height 596
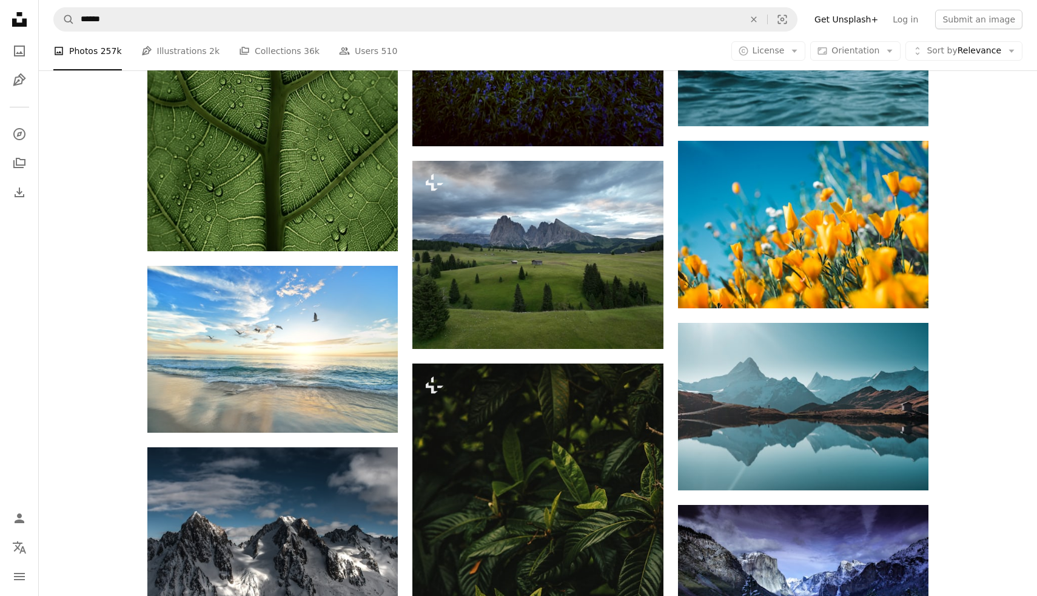
scroll to position [9124, 0]
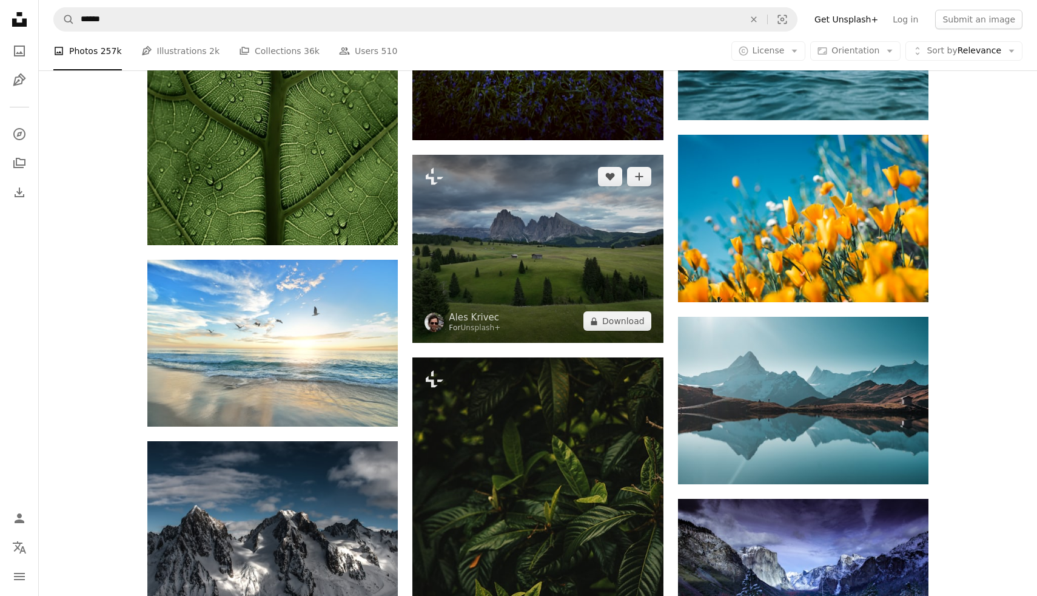
click at [548, 227] on img at bounding box center [537, 249] width 251 height 188
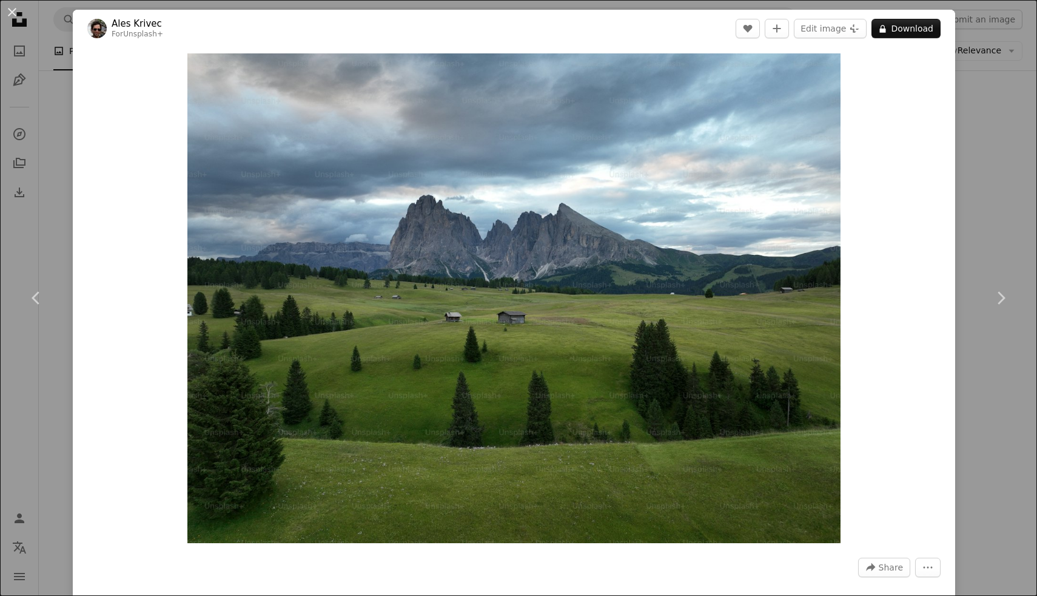
click at [548, 227] on img "Zoom in on this image" at bounding box center [513, 298] width 653 height 490
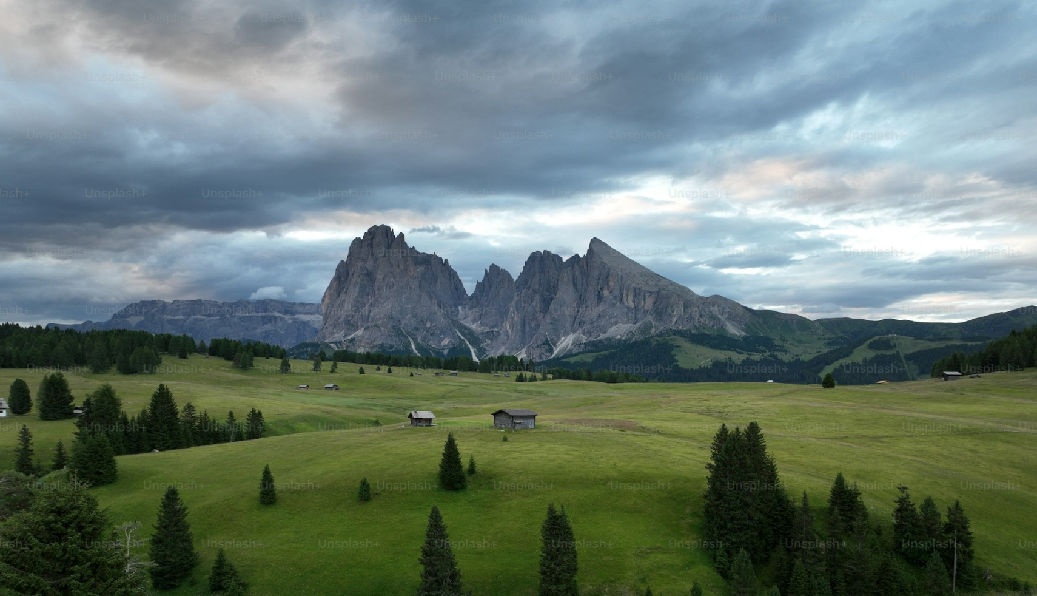
scroll to position [91, 0]
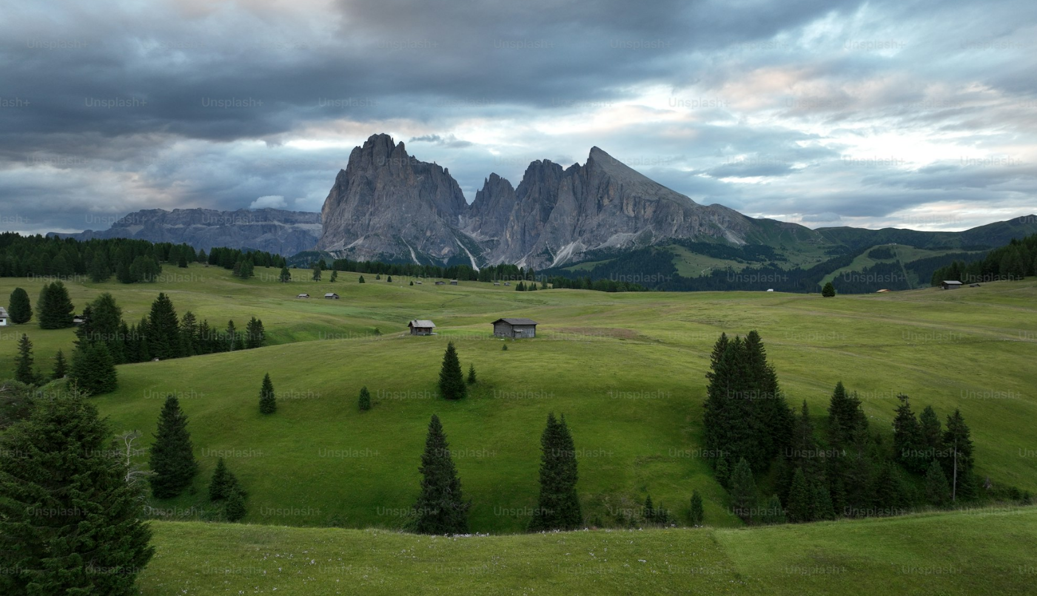
click at [548, 227] on img "Zoom out on this image" at bounding box center [518, 297] width 1039 height 778
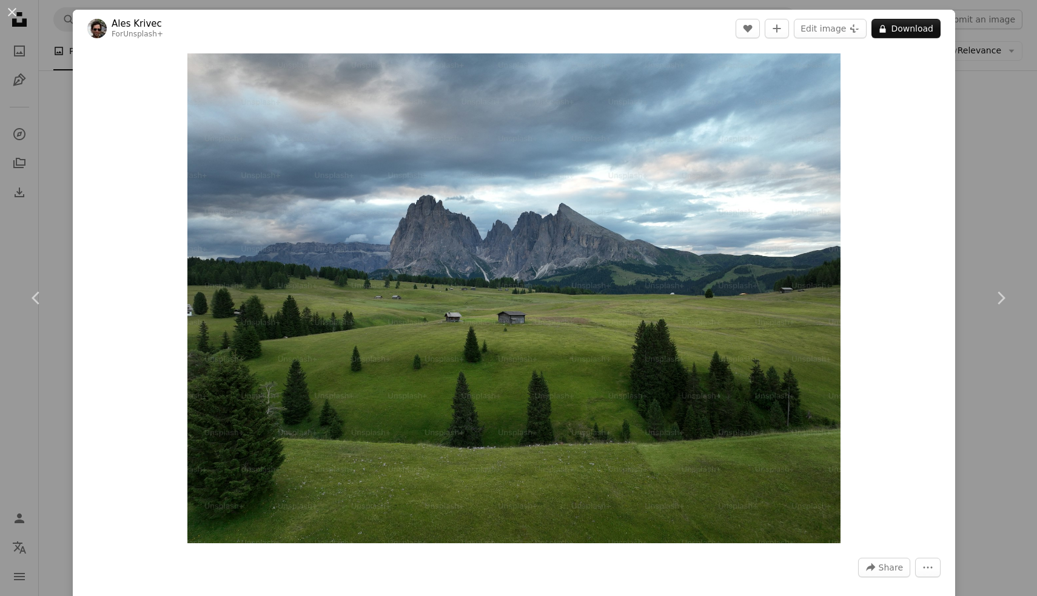
click at [991, 218] on div "An X shape Chevron left Chevron right Ales Krivec For Unsplash+ A heart A plus …" at bounding box center [518, 298] width 1037 height 596
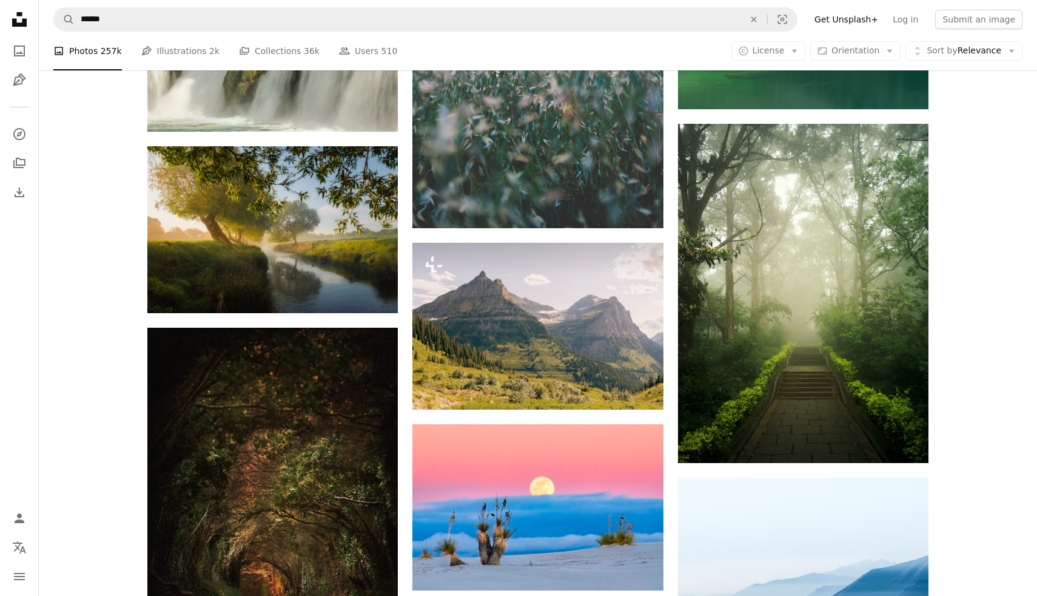
scroll to position [12264, 0]
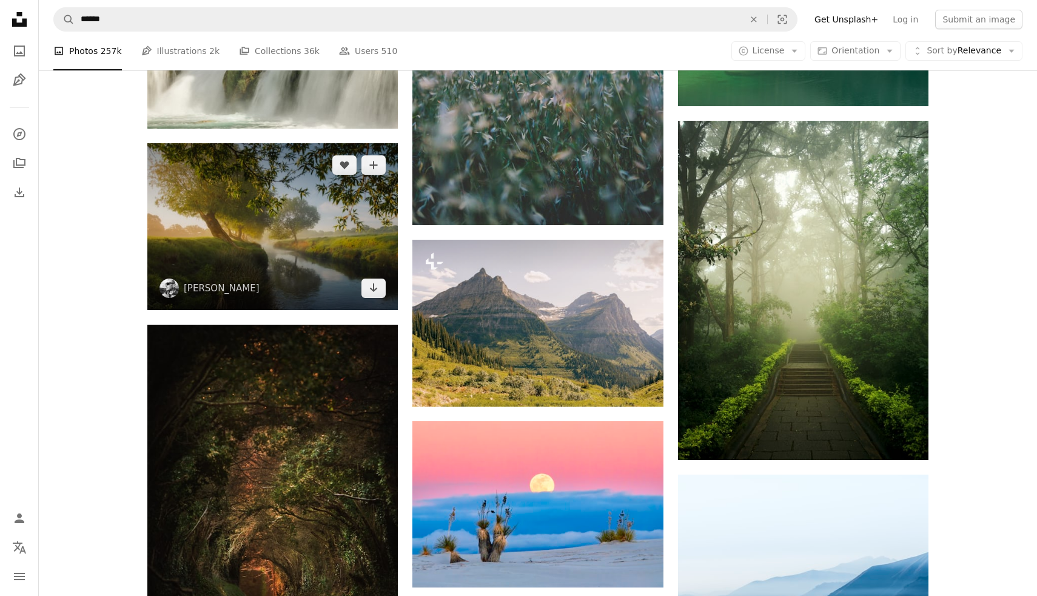
click at [296, 237] on img at bounding box center [272, 226] width 251 height 167
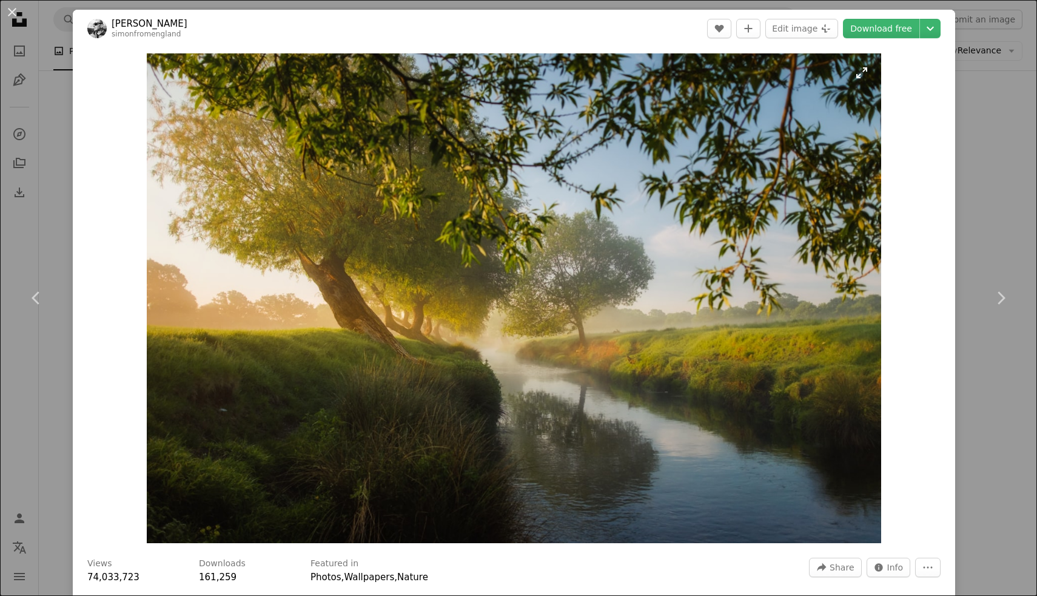
click at [533, 241] on img "Zoom in on this image" at bounding box center [514, 298] width 735 height 490
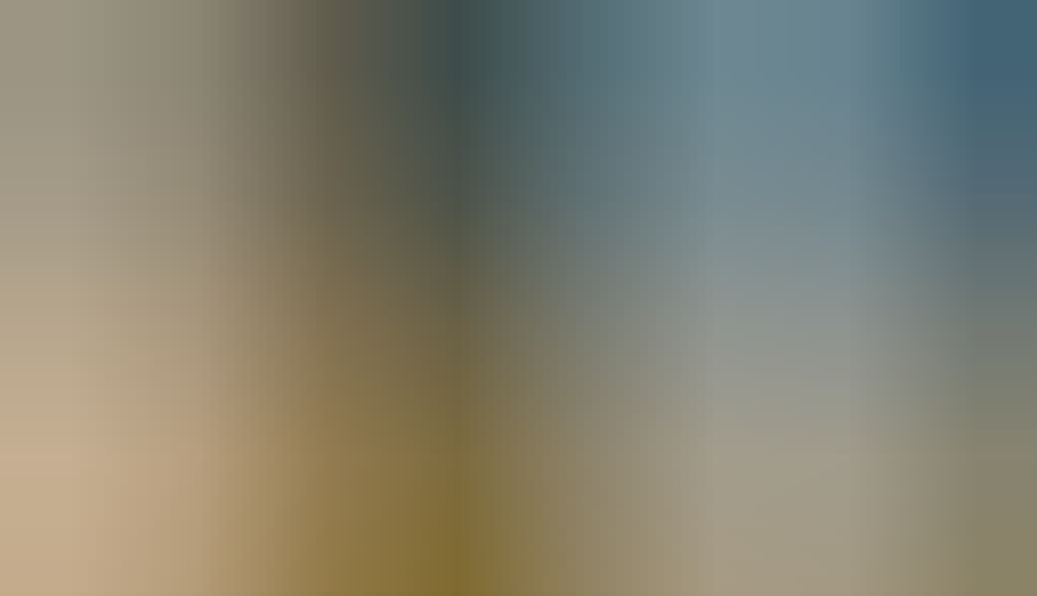
scroll to position [48, 0]
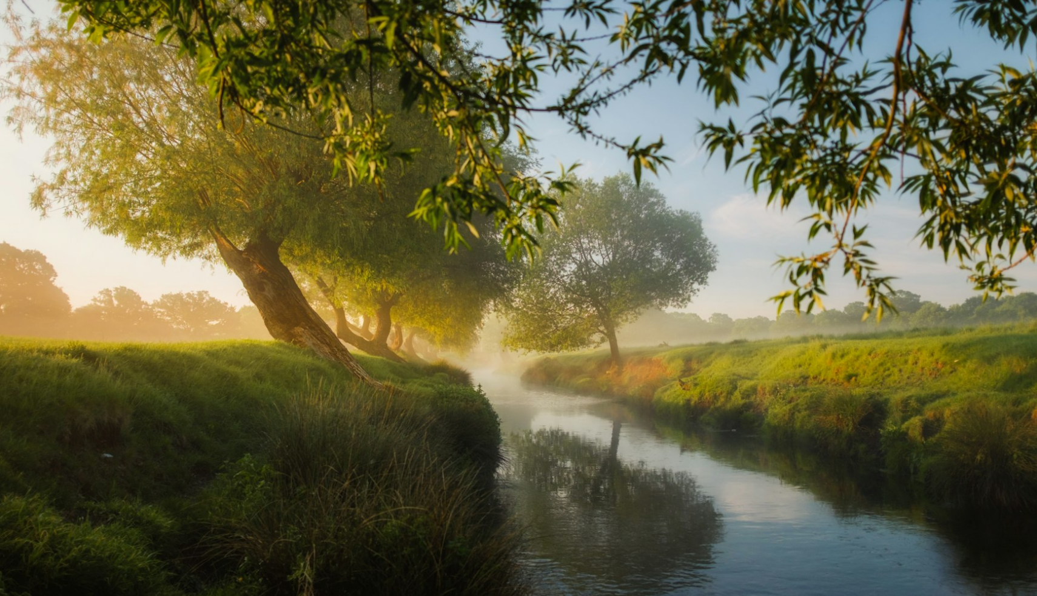
click at [533, 241] on img "Zoom out on this image" at bounding box center [518, 297] width 1039 height 692
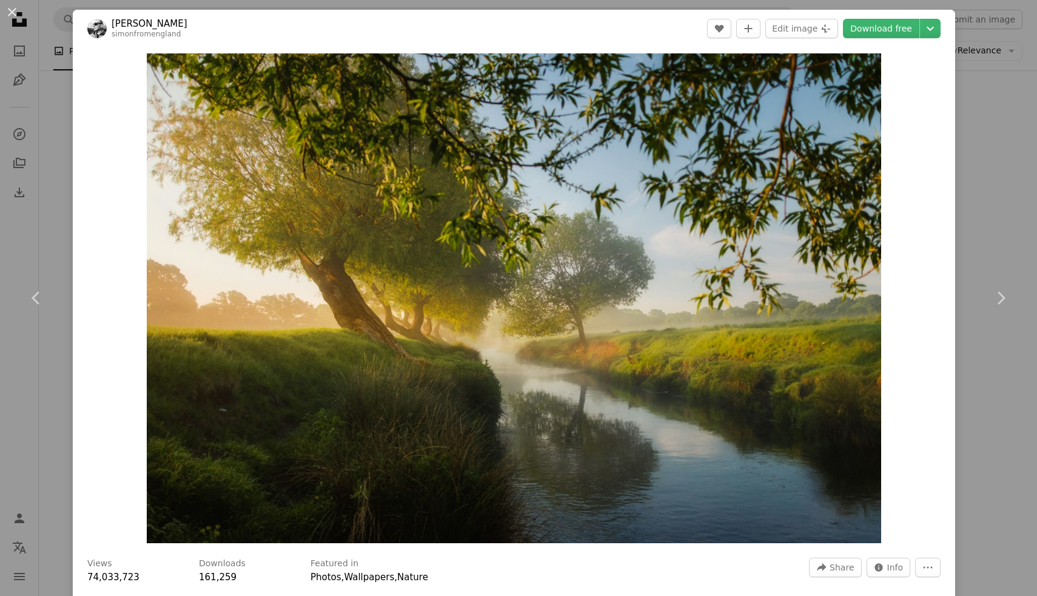
click at [972, 107] on div "An X shape Chevron left Chevron right [PERSON_NAME] simonfromengland A heart A …" at bounding box center [518, 298] width 1037 height 596
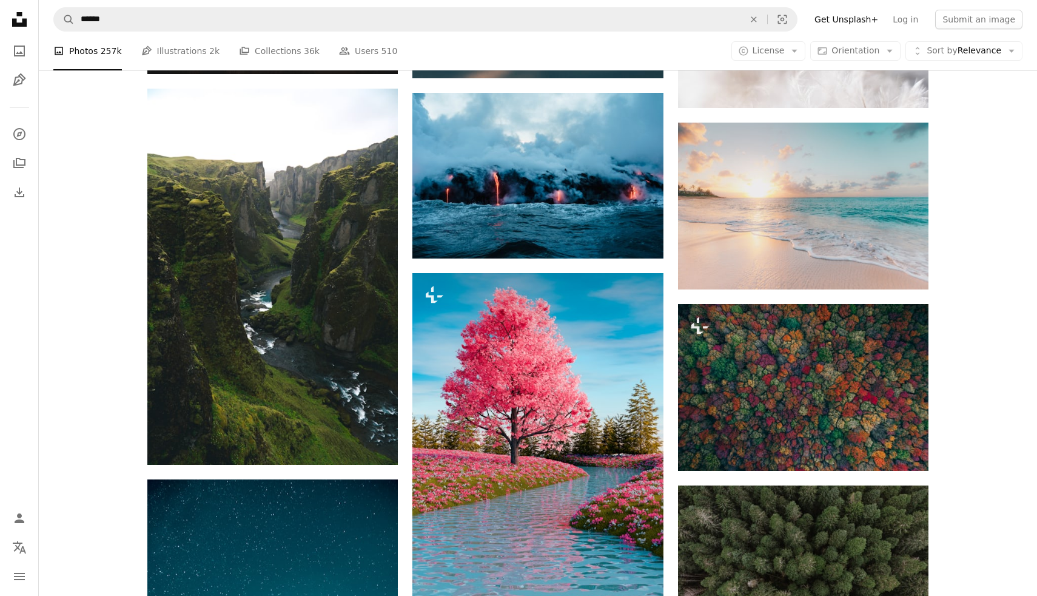
scroll to position [13899, 0]
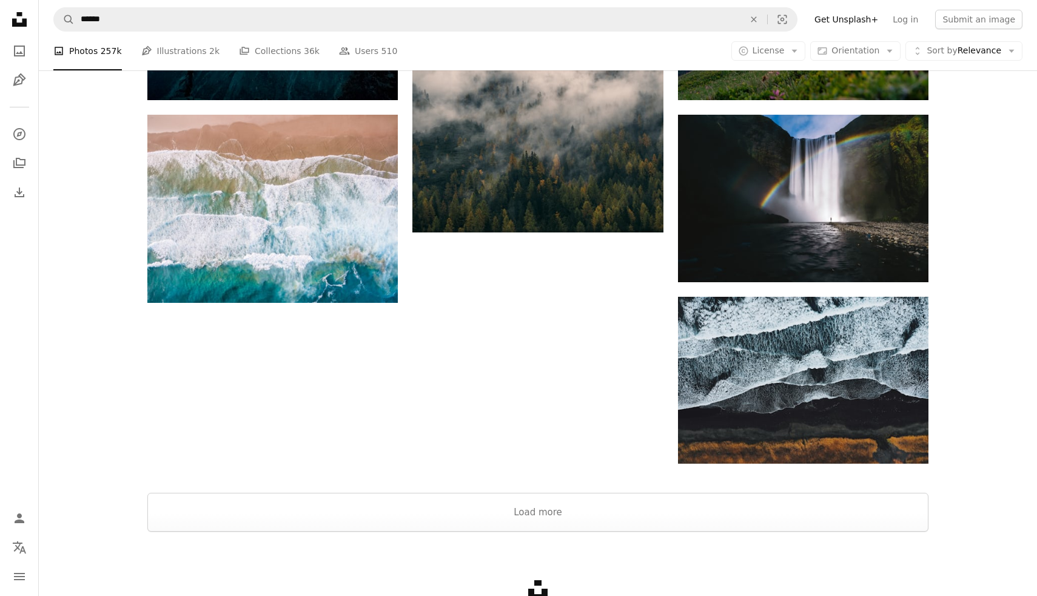
scroll to position [14728, 0]
